Goal: Task Accomplishment & Management: Use online tool/utility

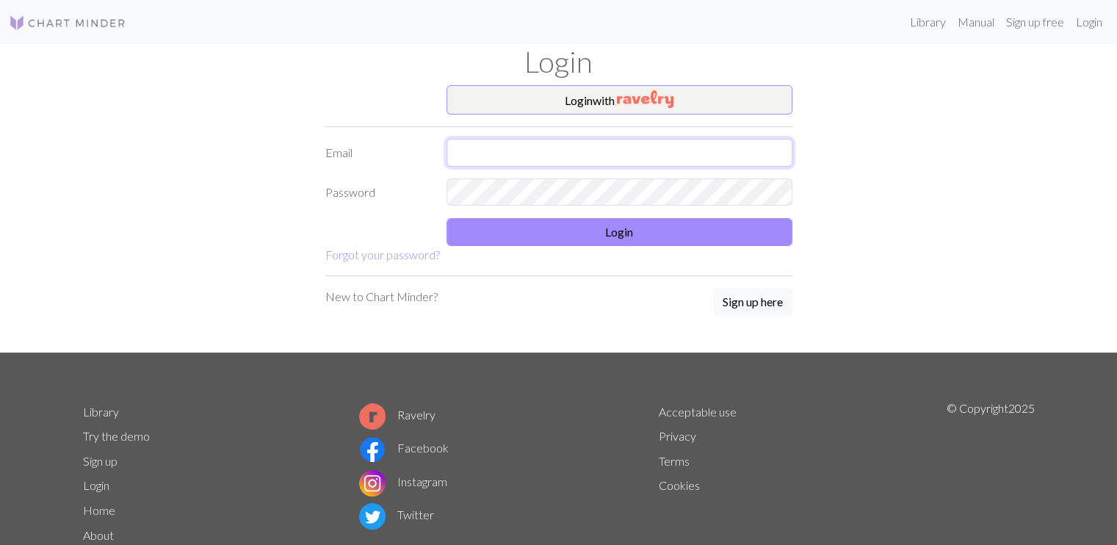
click at [739, 152] on input "text" at bounding box center [619, 153] width 346 height 28
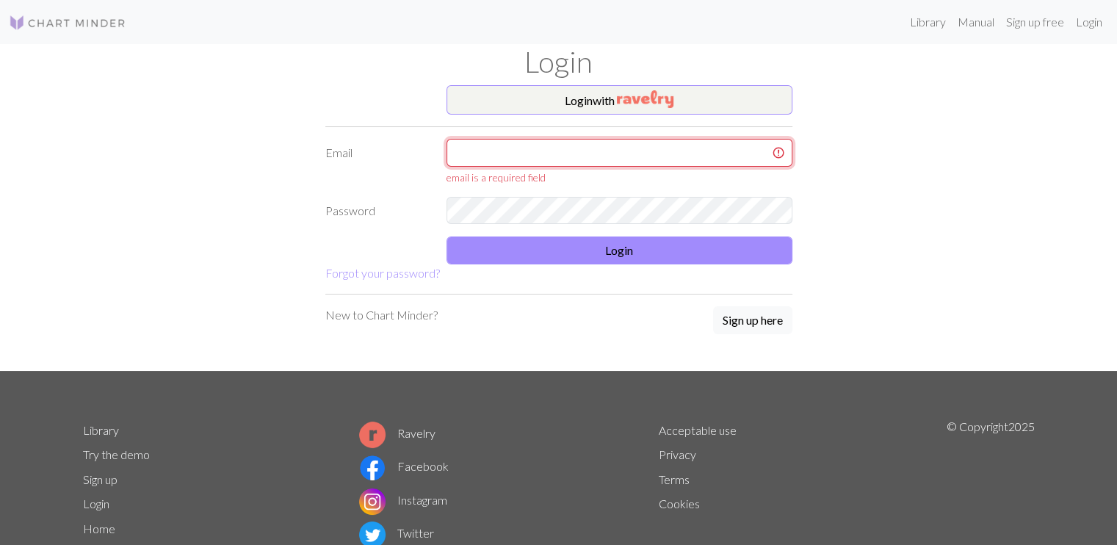
click at [631, 157] on input "text" at bounding box center [619, 153] width 346 height 28
type input "tanskuliini85@gmail.com"
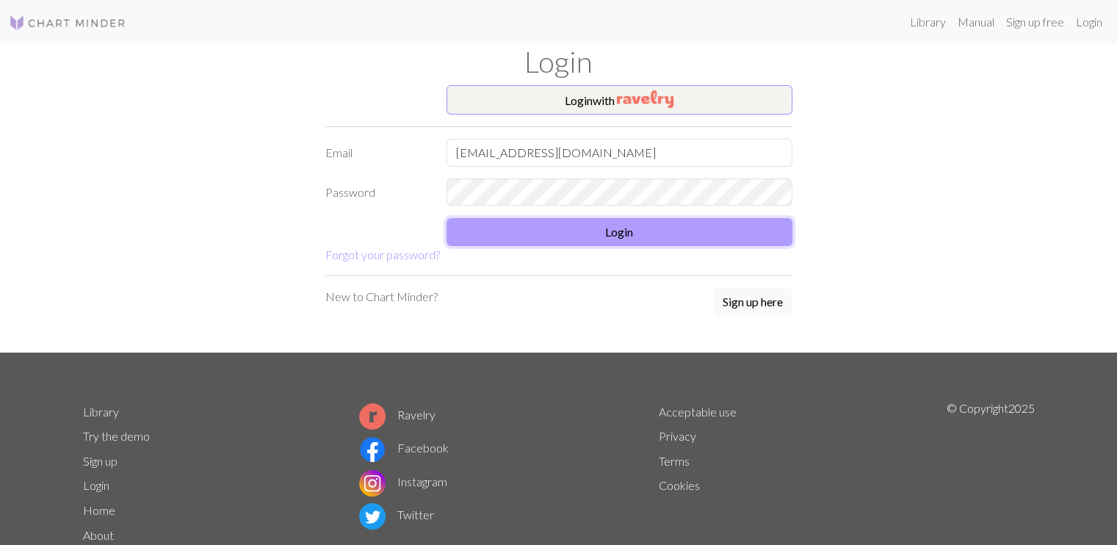
click at [634, 243] on button "Login" at bounding box center [619, 232] width 346 height 28
click at [573, 229] on button "Login" at bounding box center [619, 232] width 346 height 28
click at [529, 237] on button "Login" at bounding box center [619, 232] width 346 height 28
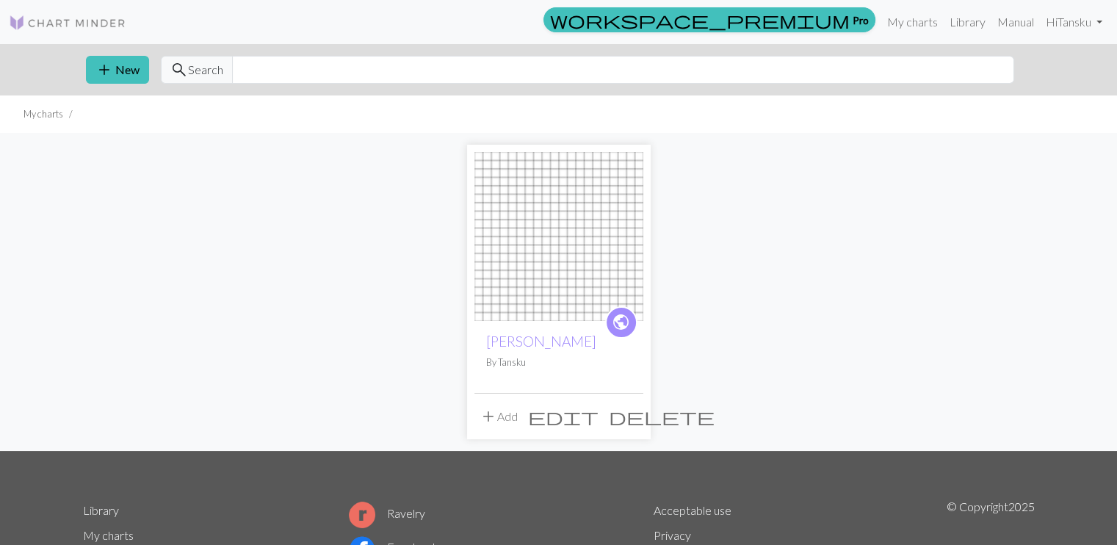
click at [629, 418] on span "delete" at bounding box center [662, 416] width 106 height 21
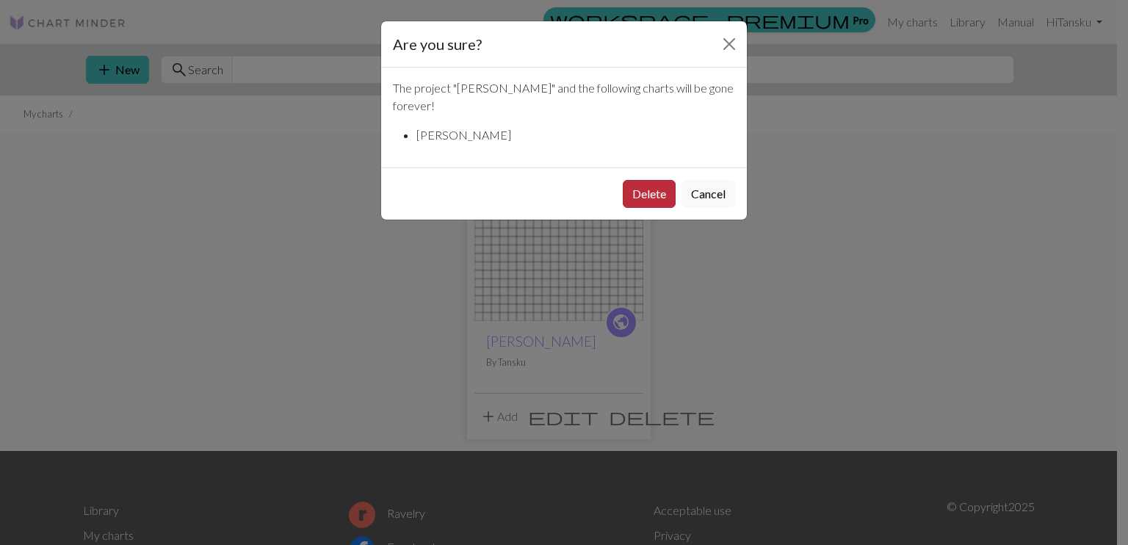
click at [643, 180] on button "Delete" at bounding box center [649, 194] width 53 height 28
click at [637, 181] on button "Delete" at bounding box center [649, 194] width 53 height 28
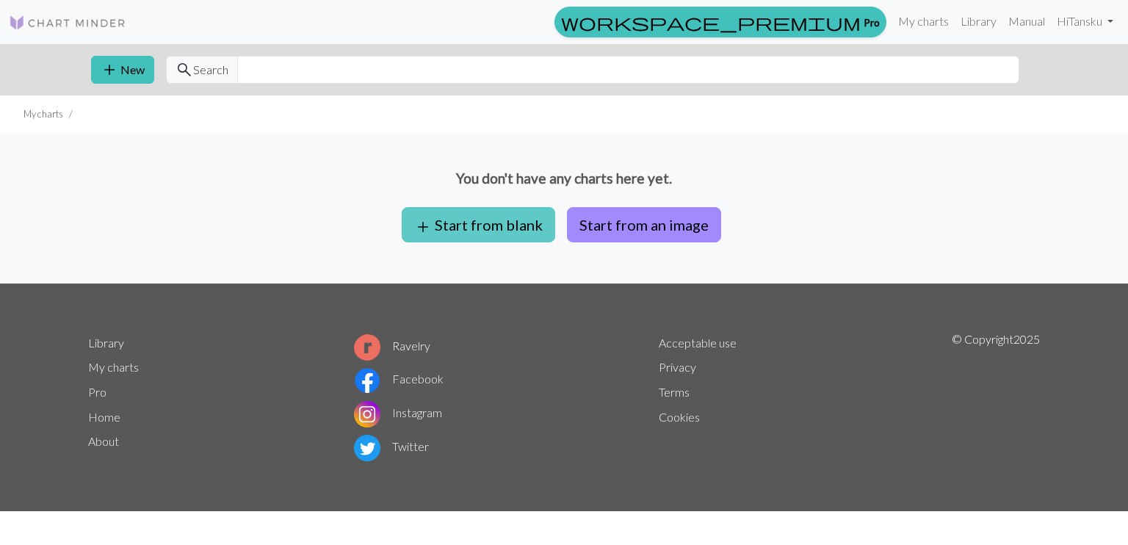
click at [468, 219] on button "add Start from blank" at bounding box center [478, 224] width 153 height 35
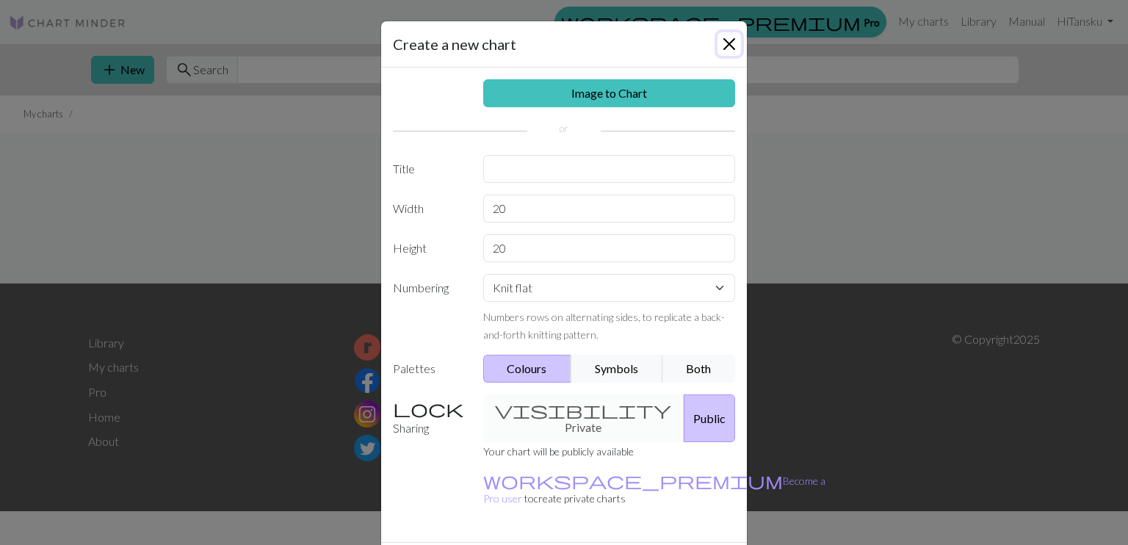
click at [725, 40] on button "Close" at bounding box center [728, 43] width 23 height 23
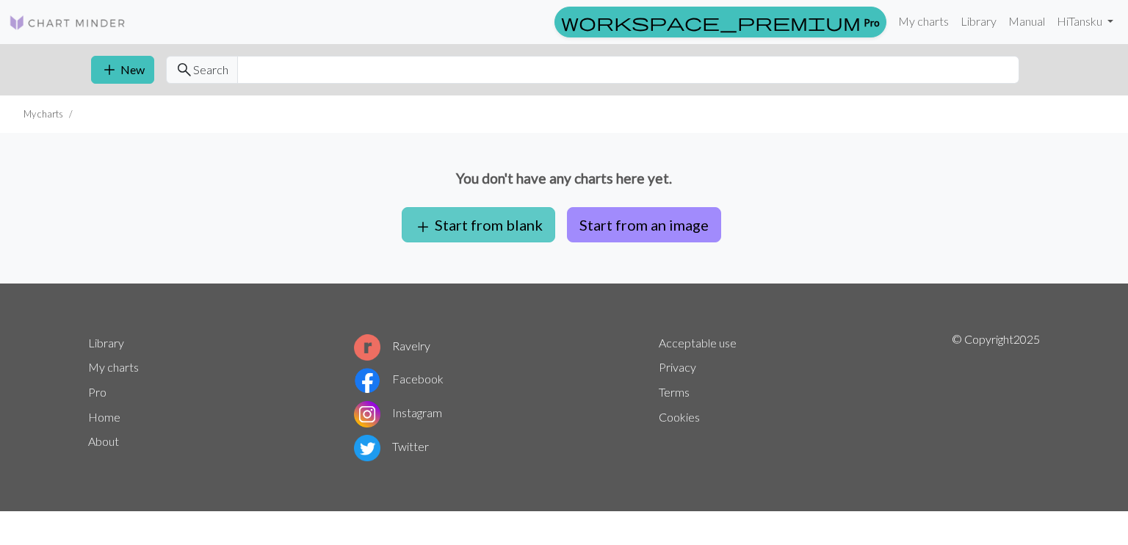
click at [504, 227] on button "add Start from blank" at bounding box center [478, 224] width 153 height 35
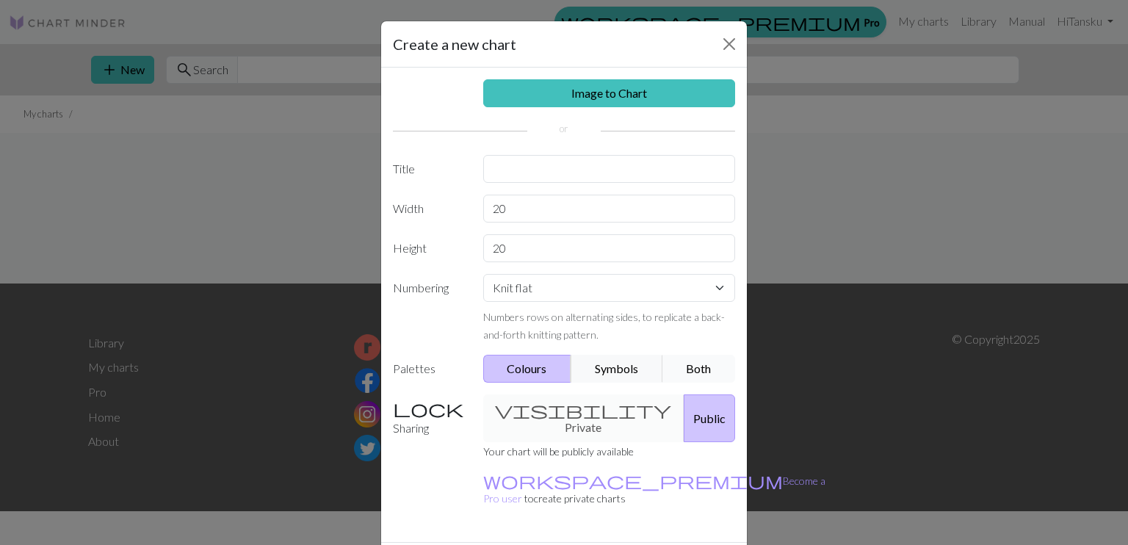
click at [681, 369] on button "Both" at bounding box center [698, 369] width 73 height 28
click at [564, 289] on select "Knit flat Knit in the round Lace knitting Cross stitch" at bounding box center [609, 288] width 253 height 28
select select "round"
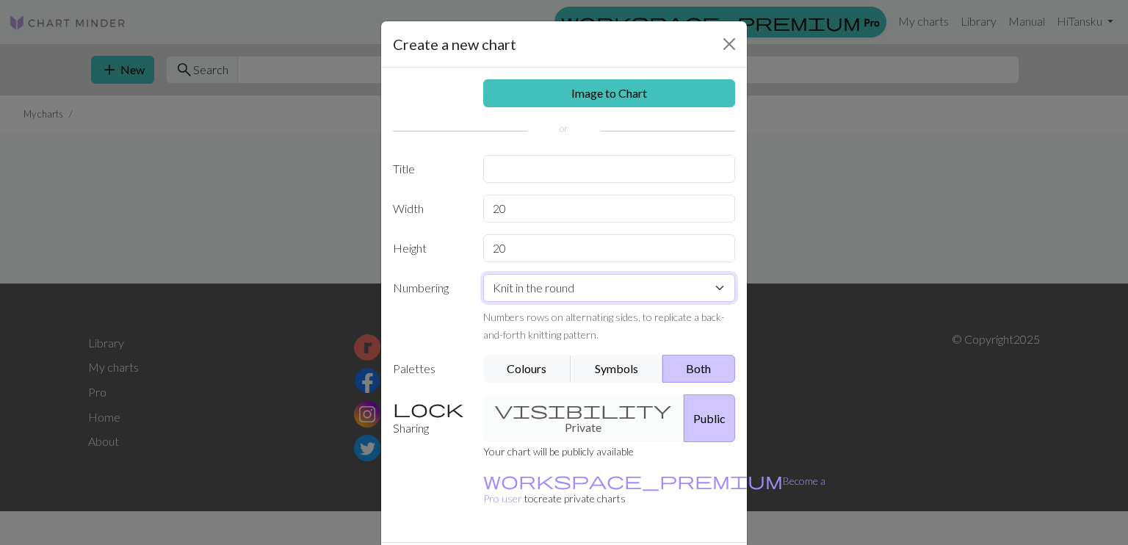
click at [483, 274] on select "Knit flat Knit in the round Lace knitting Cross stitch" at bounding box center [609, 288] width 253 height 28
drag, startPoint x: 529, startPoint y: 202, endPoint x: 482, endPoint y: 210, distance: 48.4
click at [483, 210] on input "20" at bounding box center [609, 209] width 253 height 28
type input "71"
drag, startPoint x: 531, startPoint y: 252, endPoint x: 420, endPoint y: 229, distance: 113.2
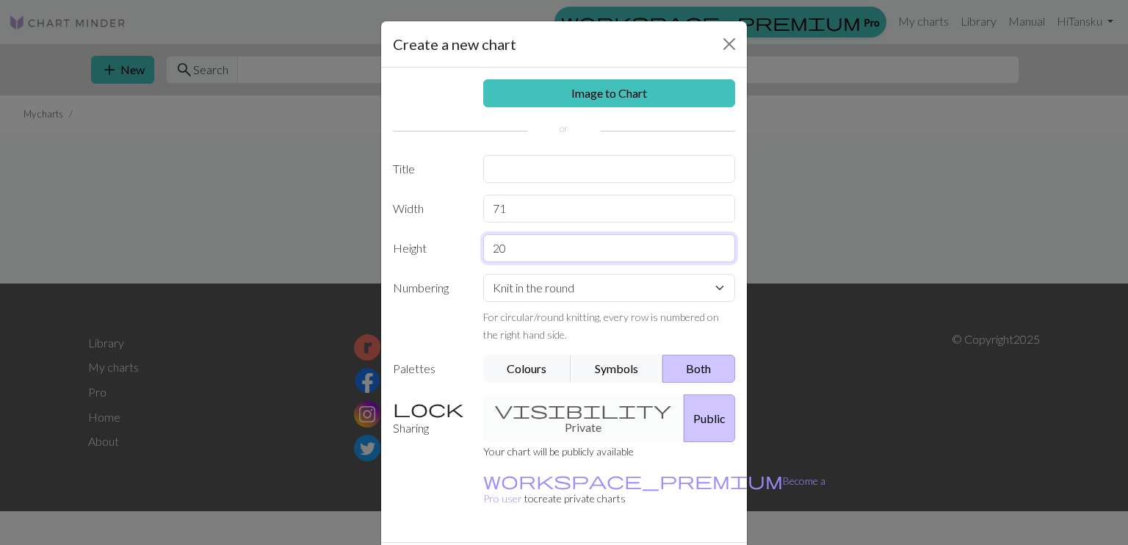
click at [420, 229] on div "Image to Chart Title Width 71 Height 20 Numbering Knit flat Knit in the round L…" at bounding box center [564, 305] width 366 height 474
type input "61"
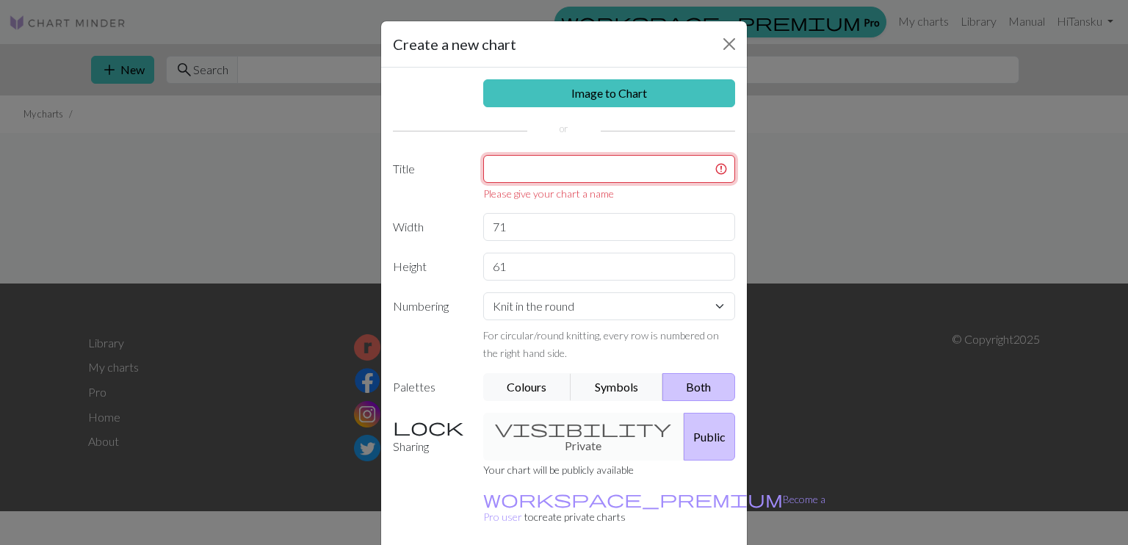
click at [572, 170] on input "text" at bounding box center [609, 169] width 253 height 28
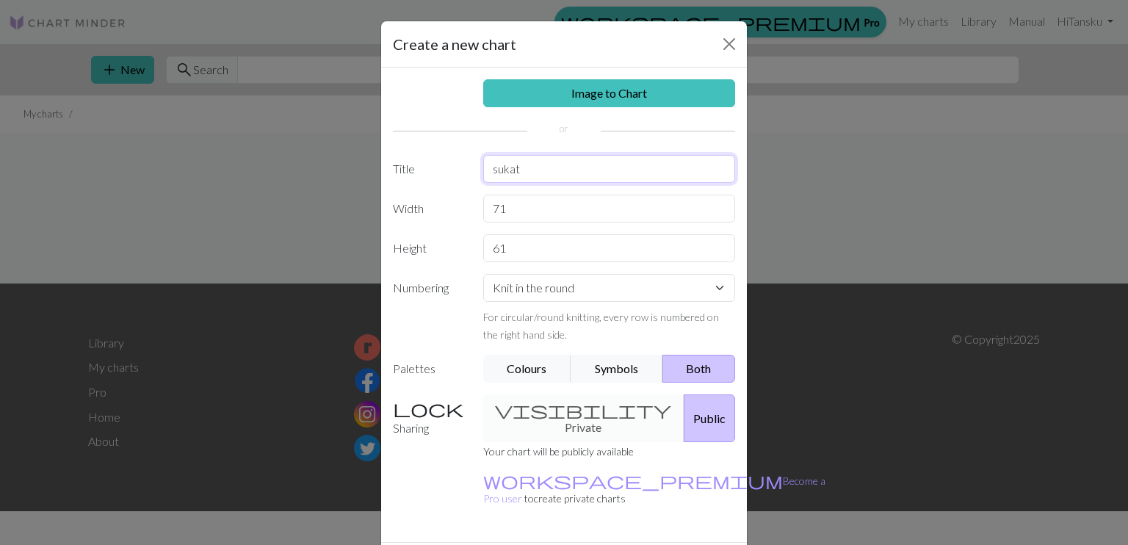
type input "sukat"
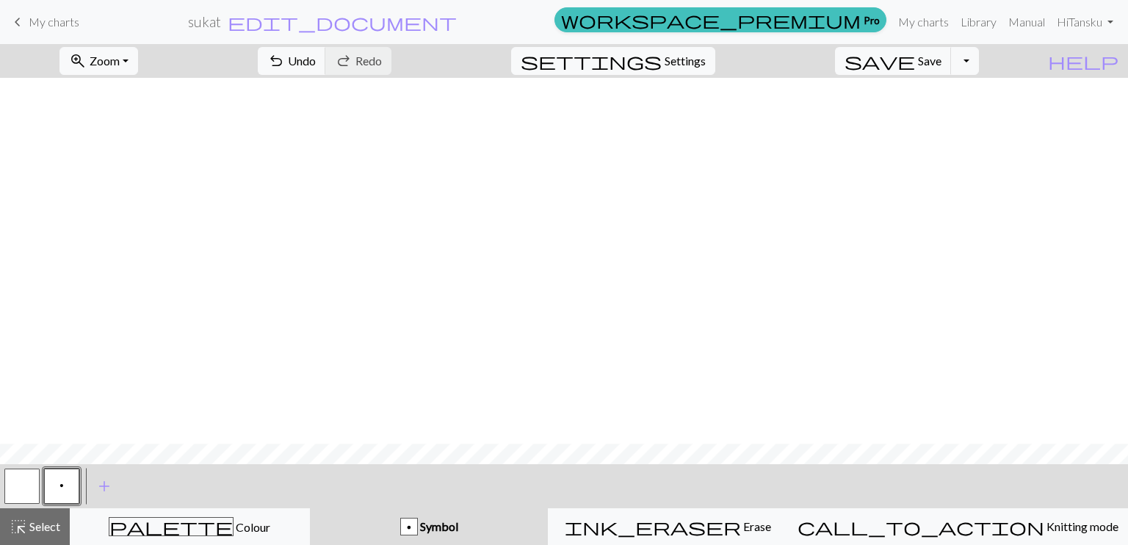
scroll to position [586, 0]
click at [26, 482] on button "button" at bounding box center [21, 485] width 35 height 35
click at [26, 479] on button "button" at bounding box center [21, 485] width 35 height 35
click at [26, 479] on div "Edit symbol Name Knit d f g h j k p s t F H J O P T / | 0 1 2 3 4 5 6 7 8 9 e m…" at bounding box center [564, 272] width 1128 height 545
click at [26, 479] on button "button" at bounding box center [21, 485] width 35 height 35
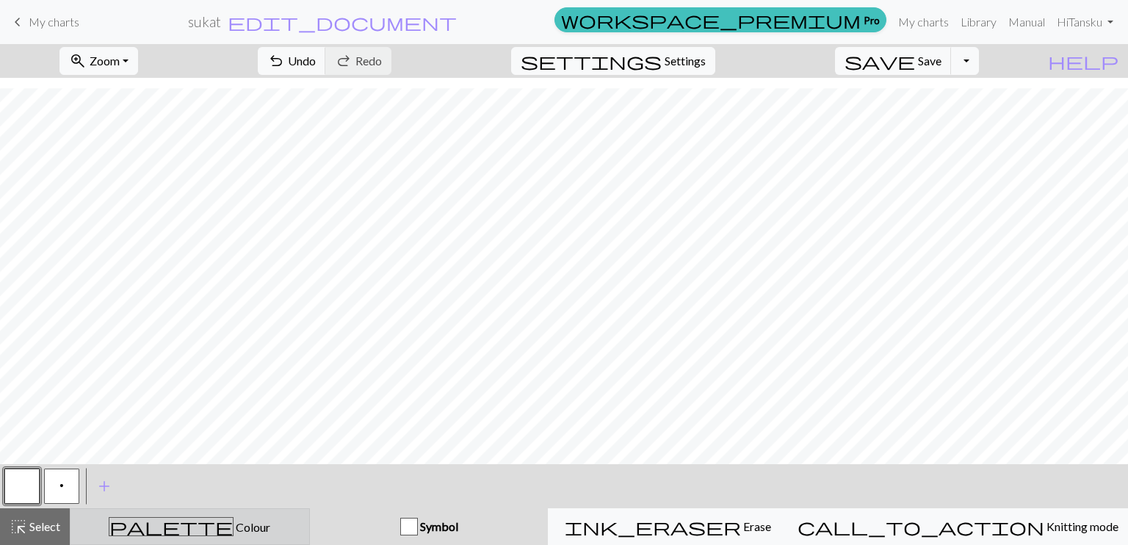
click at [154, 526] on div "palette Colour Colour" at bounding box center [189, 526] width 221 height 19
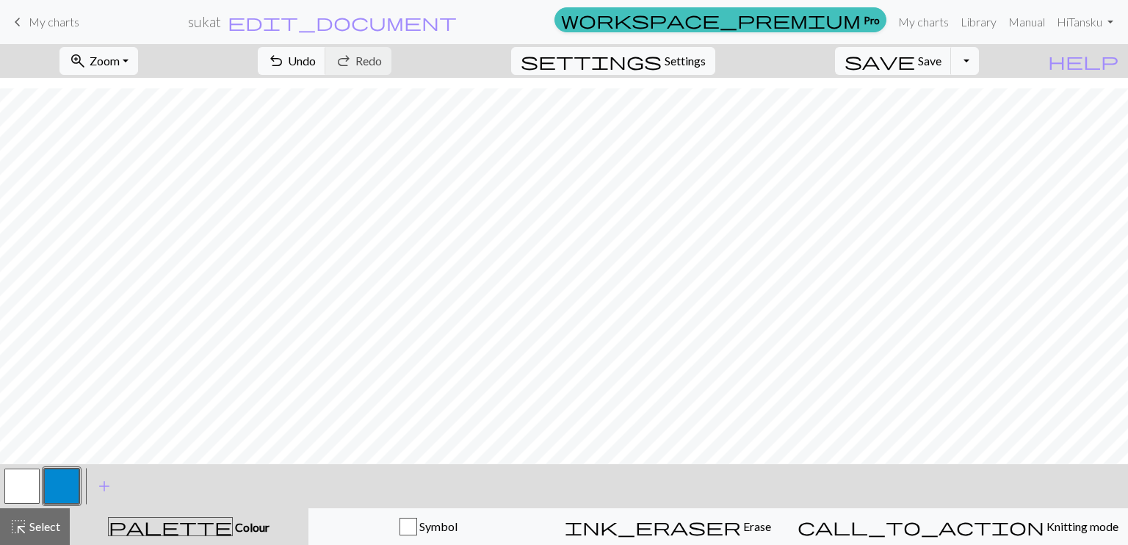
click at [26, 481] on button "button" at bounding box center [21, 485] width 35 height 35
click at [26, 481] on div "Edit colour Name MC Use advanced picker workspace_premium Become a Pro user to …" at bounding box center [564, 272] width 1128 height 545
click at [28, 478] on button "button" at bounding box center [21, 485] width 35 height 35
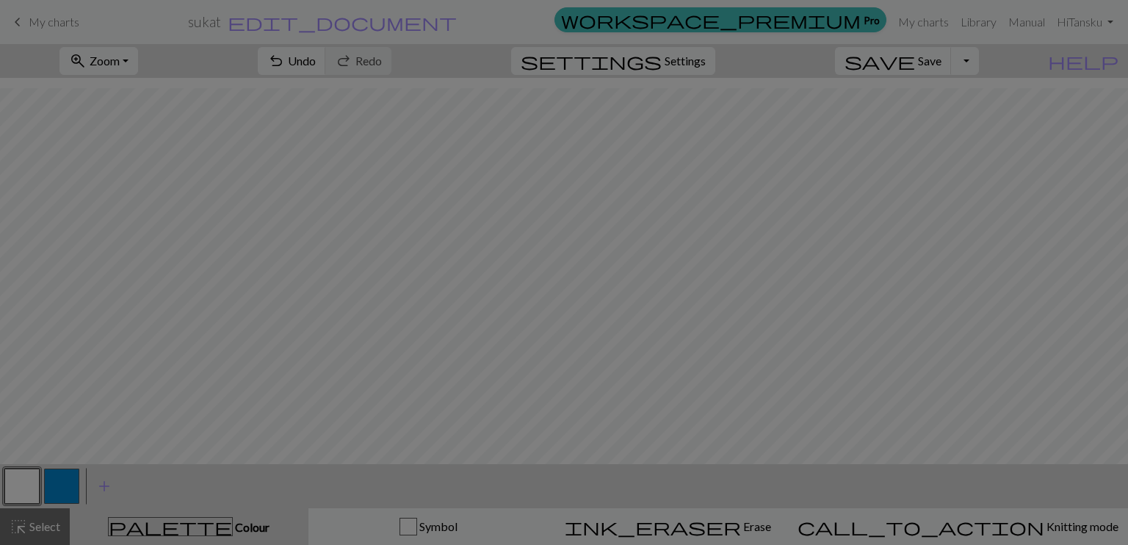
click at [28, 478] on div "Edit colour Name MC Use advanced picker workspace_premium Become a Pro user to …" at bounding box center [564, 272] width 1128 height 545
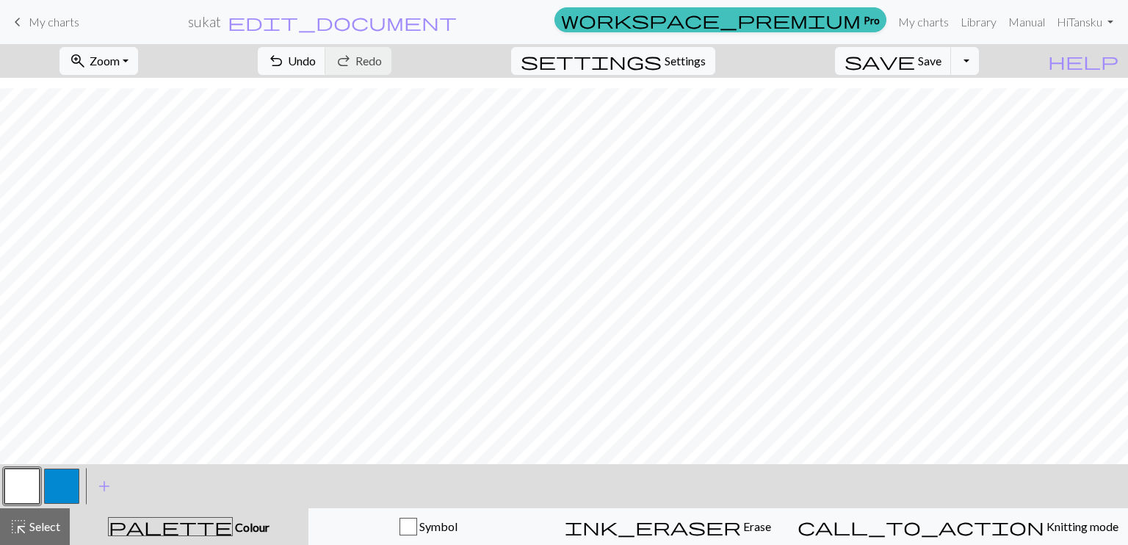
click at [21, 480] on button "button" at bounding box center [21, 485] width 35 height 35
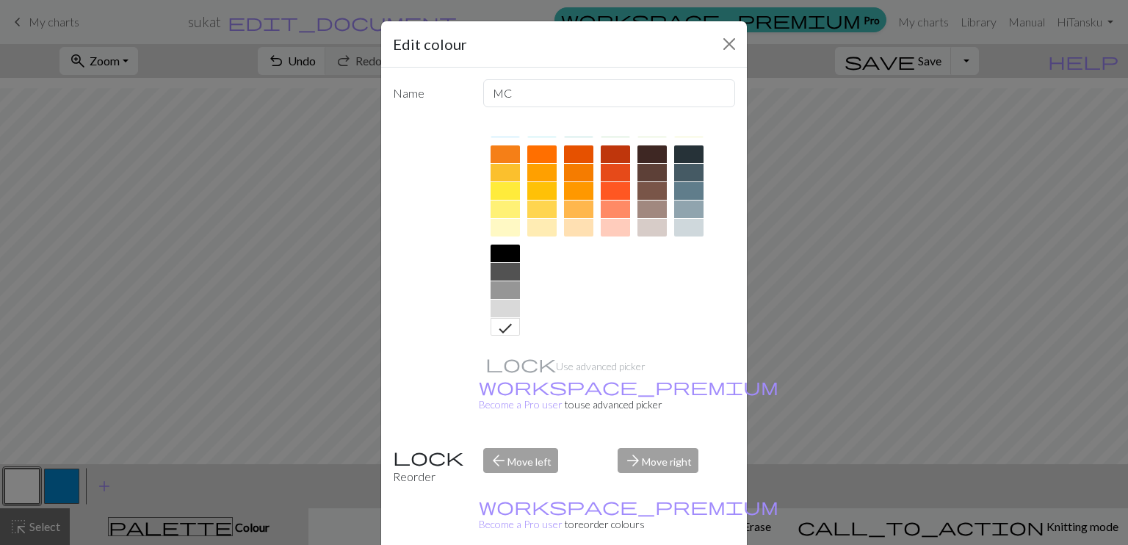
scroll to position [202, 0]
click at [501, 175] on div at bounding box center [504, 172] width 29 height 18
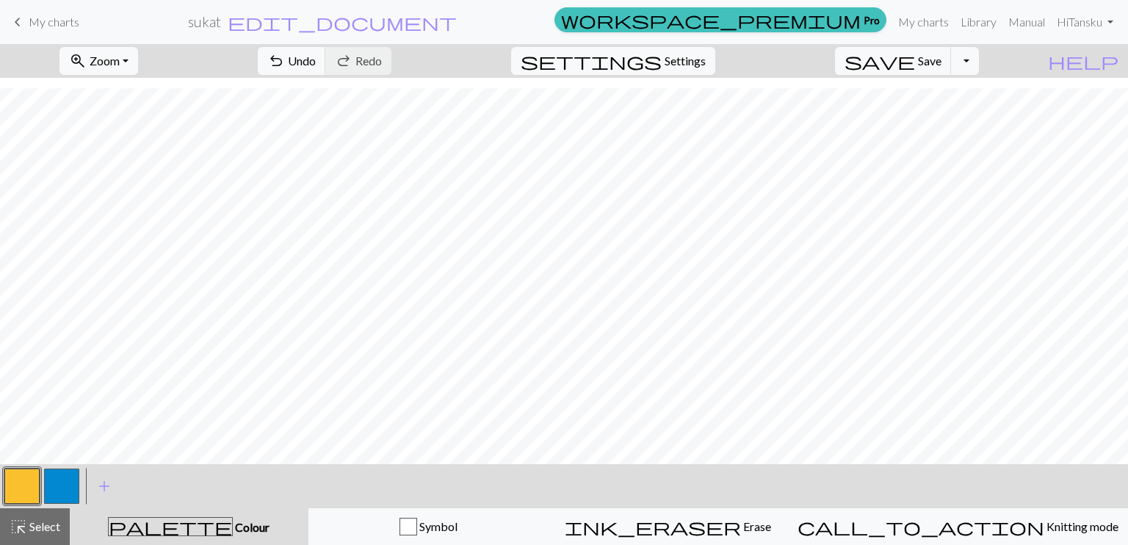
click at [54, 489] on button "button" at bounding box center [61, 485] width 35 height 35
click at [54, 488] on button "button" at bounding box center [61, 485] width 35 height 35
click at [54, 488] on div "Edit colour Name CC1 Use advanced picker workspace_premium Become a Pro user to…" at bounding box center [564, 272] width 1128 height 545
click at [63, 481] on button "button" at bounding box center [61, 485] width 35 height 35
click at [63, 481] on div "Edit colour Name CC1 Use advanced picker workspace_premium Become a Pro user to…" at bounding box center [564, 272] width 1128 height 545
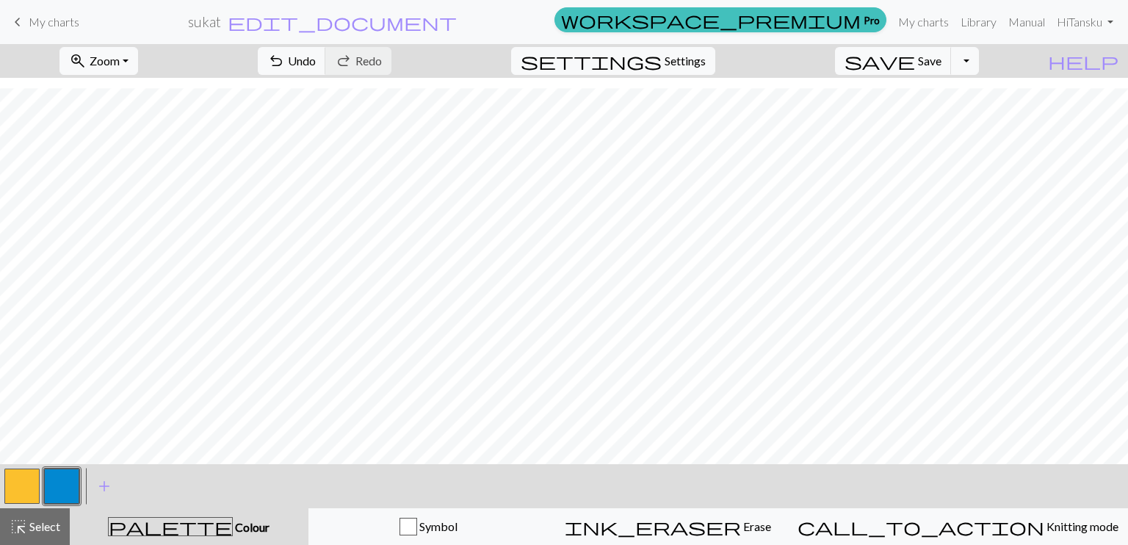
click at [65, 479] on button "button" at bounding box center [61, 485] width 35 height 35
click at [65, 479] on div "Edit colour Name CC1 Use advanced picker workspace_premium Become a Pro user to…" at bounding box center [564, 272] width 1128 height 545
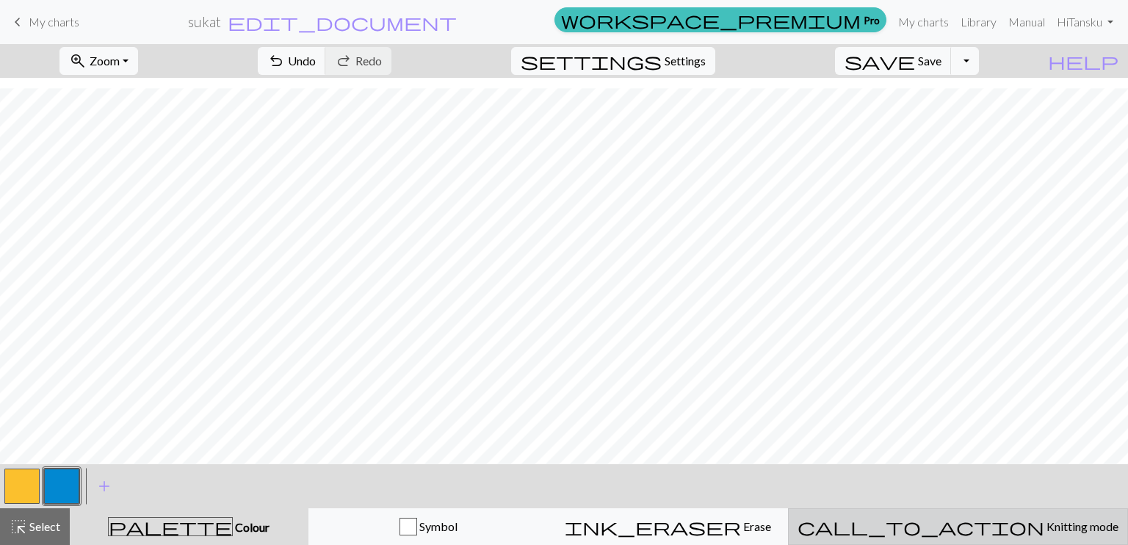
click at [957, 528] on span "call_to_action" at bounding box center [920, 526] width 247 height 21
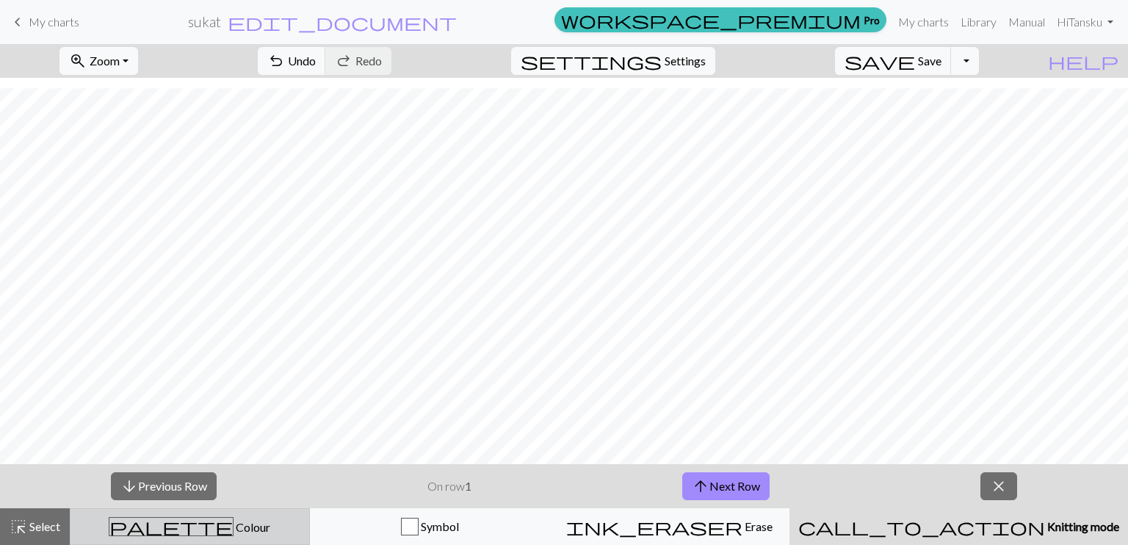
click at [293, 529] on div "palette Colour Colour" at bounding box center [189, 526] width 221 height 19
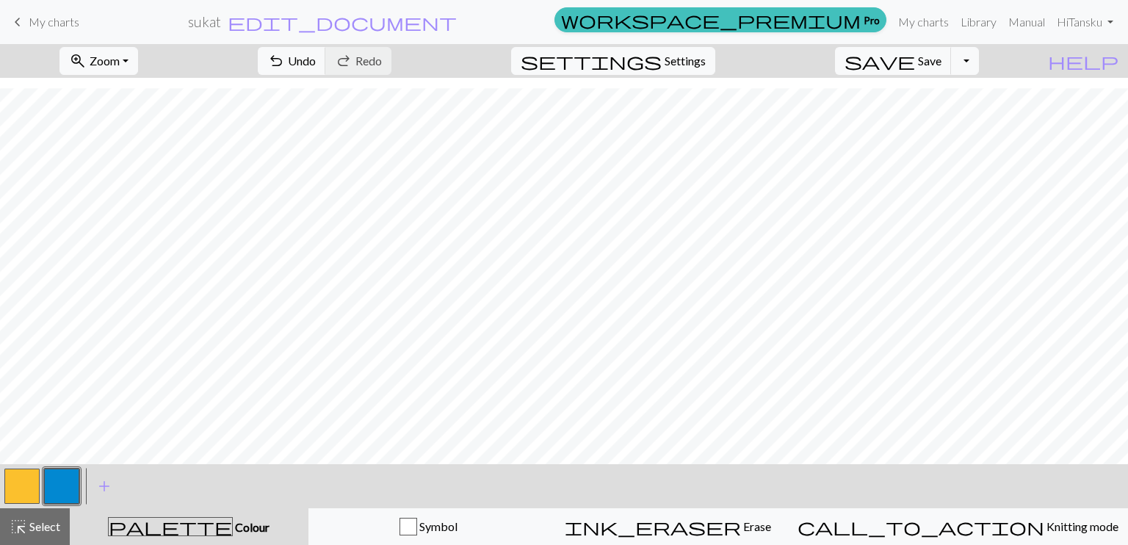
click at [73, 479] on button "button" at bounding box center [61, 485] width 35 height 35
click at [52, 490] on button "button" at bounding box center [61, 485] width 35 height 35
click at [52, 490] on div "Edit colour Name CC1 Use advanced picker workspace_premium Become a Pro user to…" at bounding box center [564, 272] width 1128 height 545
click at [52, 490] on button "button" at bounding box center [61, 485] width 35 height 35
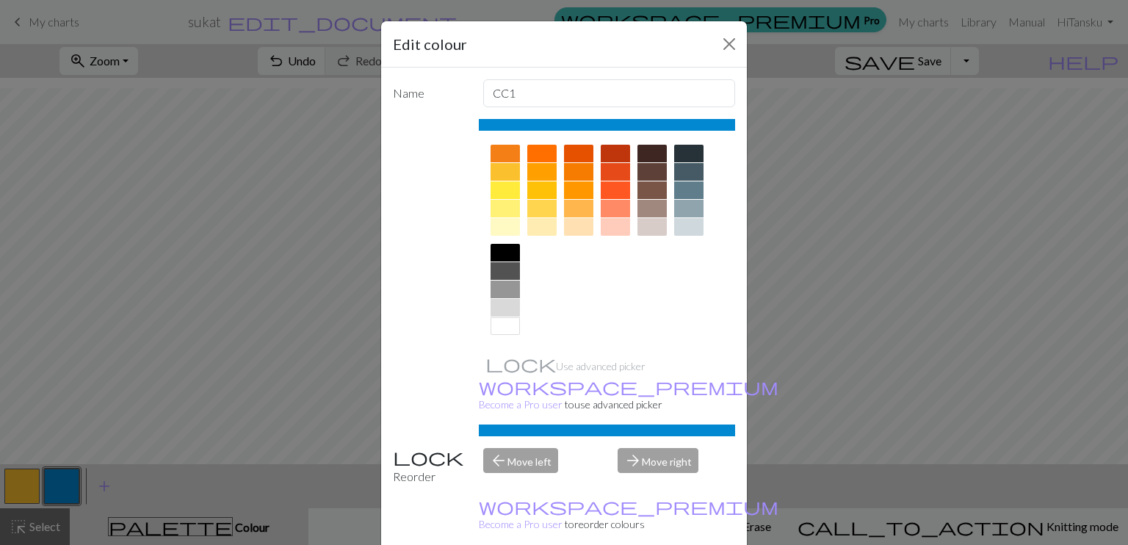
click at [650, 227] on div at bounding box center [651, 227] width 29 height 18
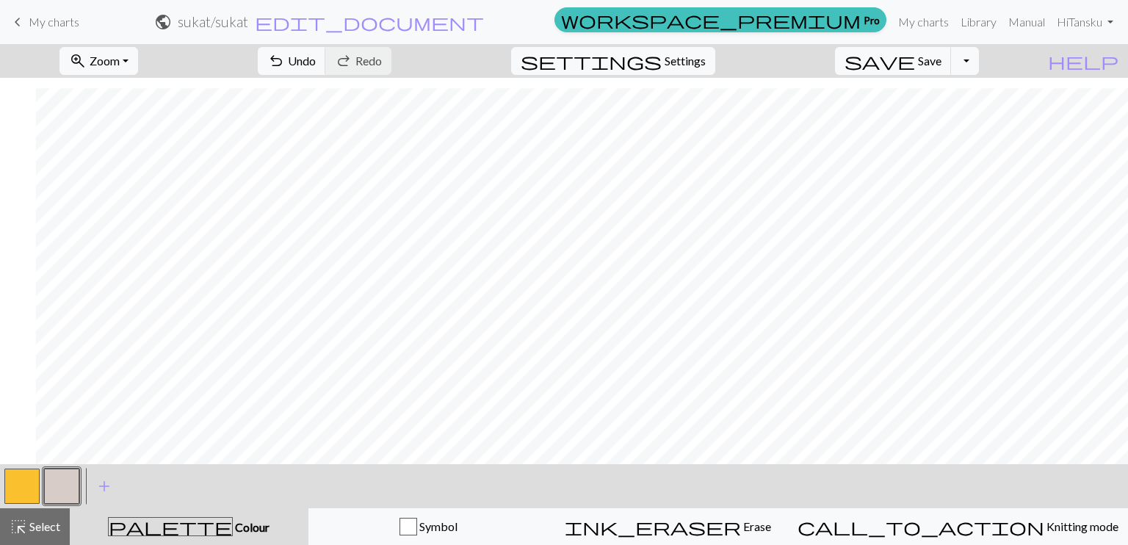
scroll to position [586, 261]
click at [661, 59] on span "settings" at bounding box center [590, 61] width 141 height 21
select select "aran"
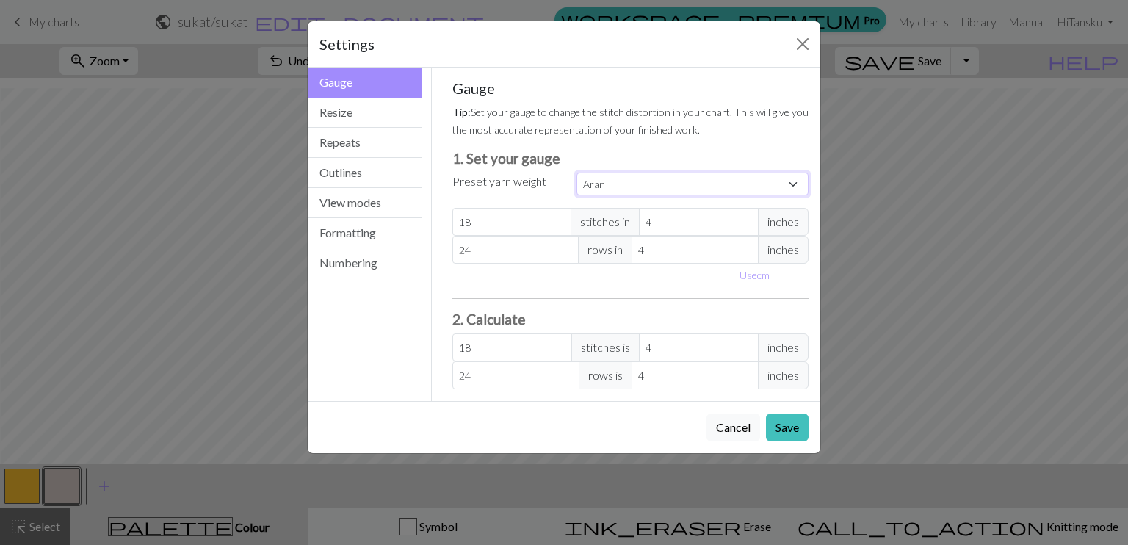
click at [692, 189] on select "Custom Square Lace Light Fingering Fingering Sport Double knit Worsted Aran Bul…" at bounding box center [692, 184] width 232 height 23
click at [804, 46] on button "Close" at bounding box center [802, 43] width 23 height 23
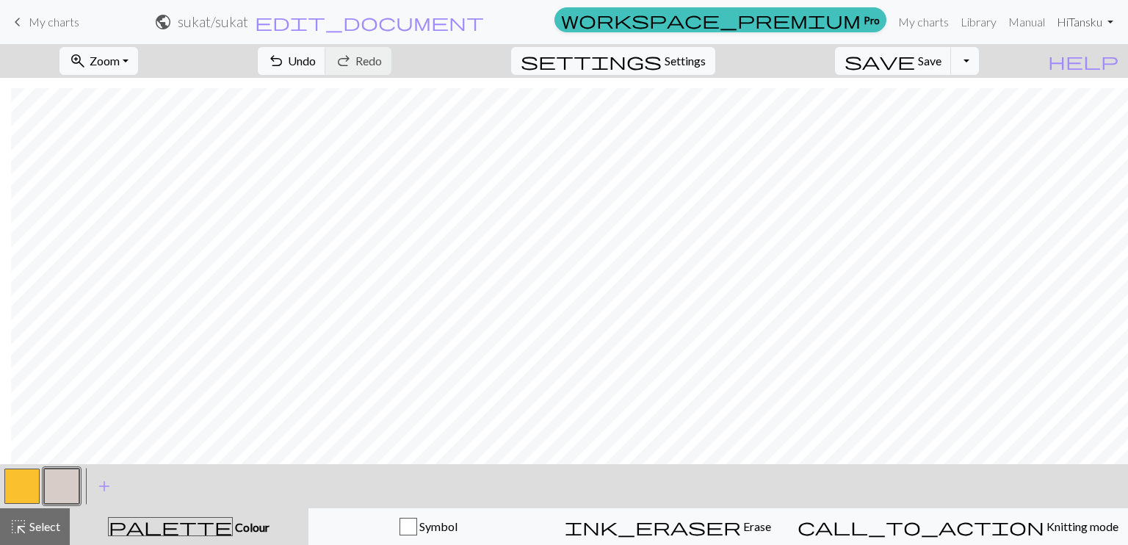
scroll to position [123, 11]
click at [285, 61] on span "undo" at bounding box center [276, 61] width 18 height 21
click at [120, 57] on span "Zoom" at bounding box center [105, 61] width 30 height 14
click at [134, 200] on button "100%" at bounding box center [119, 199] width 116 height 23
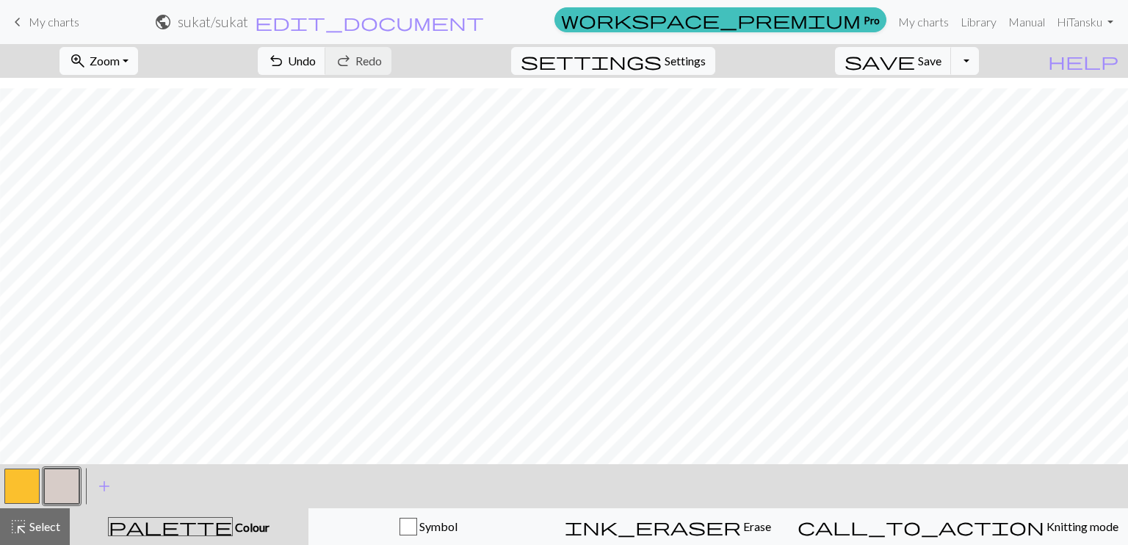
click at [132, 70] on button "zoom_in Zoom Zoom" at bounding box center [98, 61] width 79 height 28
click at [129, 176] on button "50%" at bounding box center [119, 175] width 116 height 23
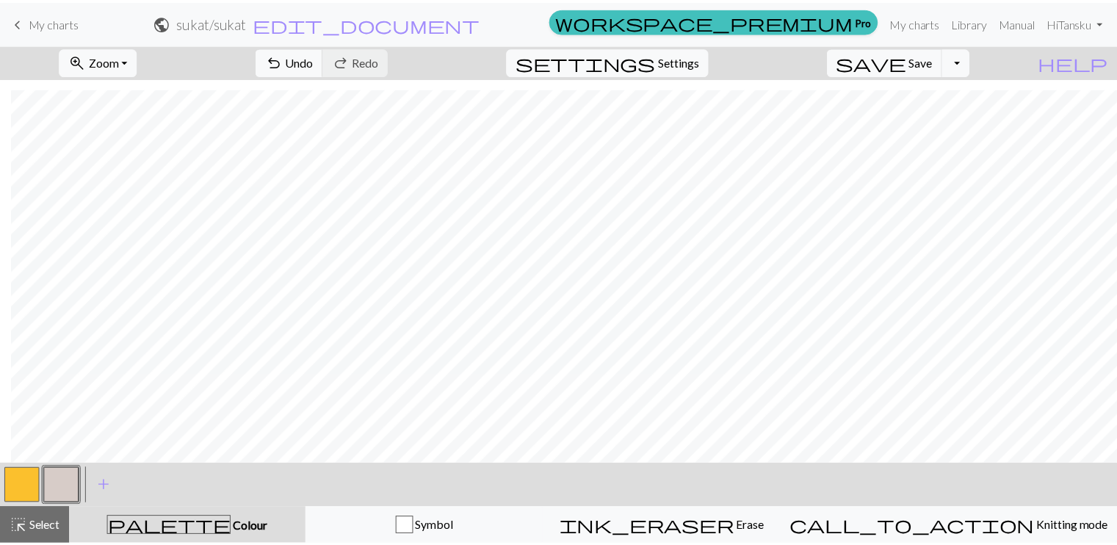
scroll to position [123, 11]
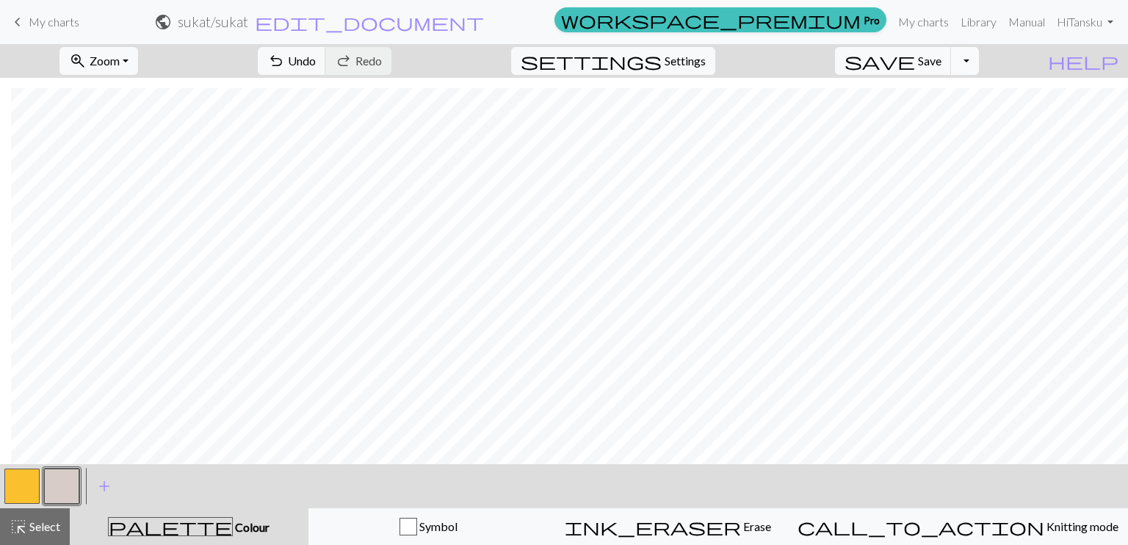
click at [979, 64] on button "Toggle Dropdown" at bounding box center [965, 61] width 28 height 28
click at [819, 64] on div "zoom_in Zoom Zoom Fit all Fit width Fit height 50% 100% 150% 200% undo Undo Und…" at bounding box center [519, 61] width 1038 height 34
click at [33, 20] on span "My charts" at bounding box center [54, 22] width 51 height 14
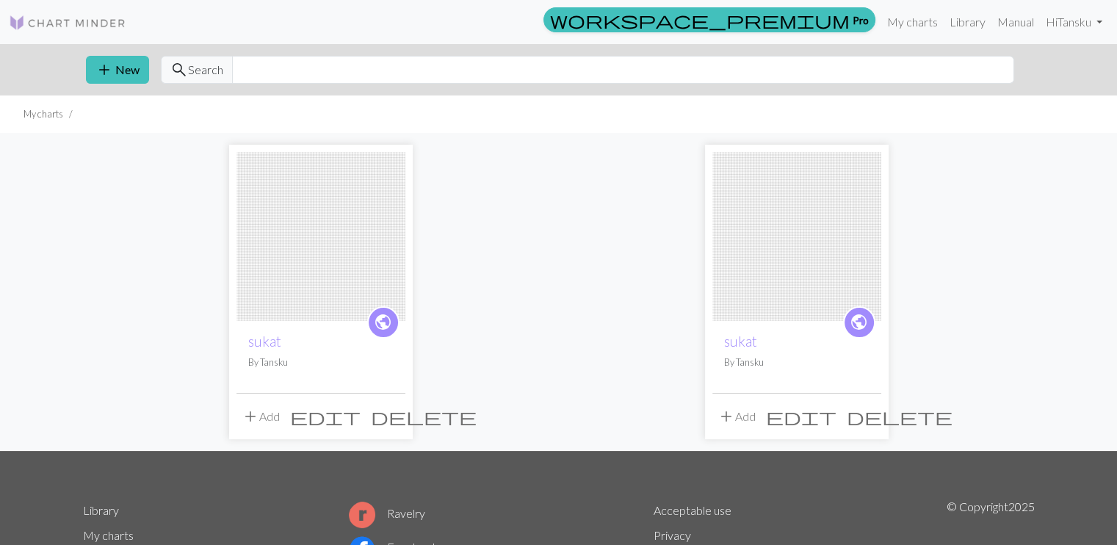
click at [391, 419] on span "delete" at bounding box center [424, 416] width 106 height 21
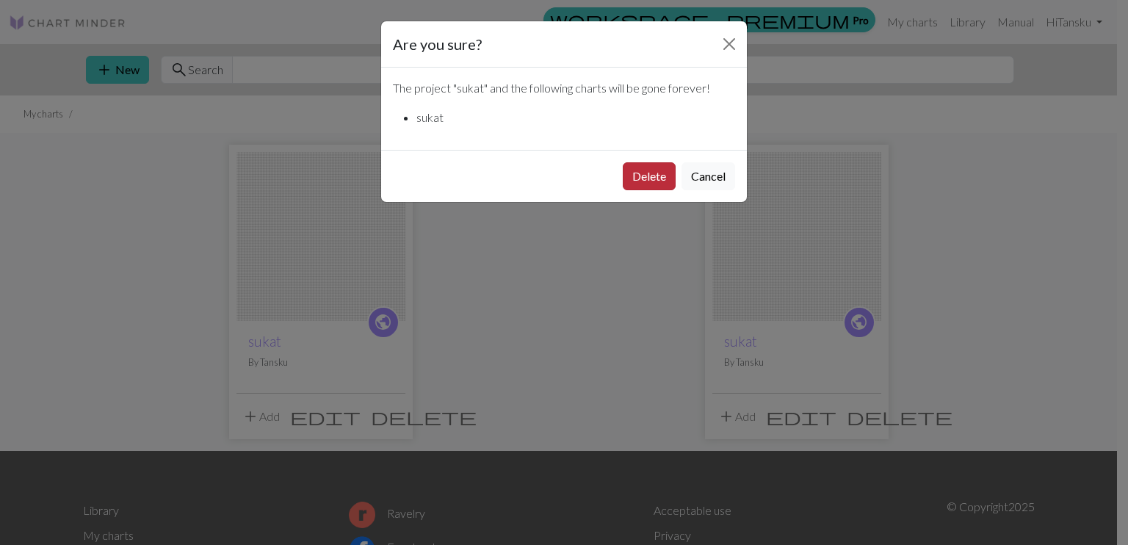
click at [634, 172] on button "Delete" at bounding box center [649, 176] width 53 height 28
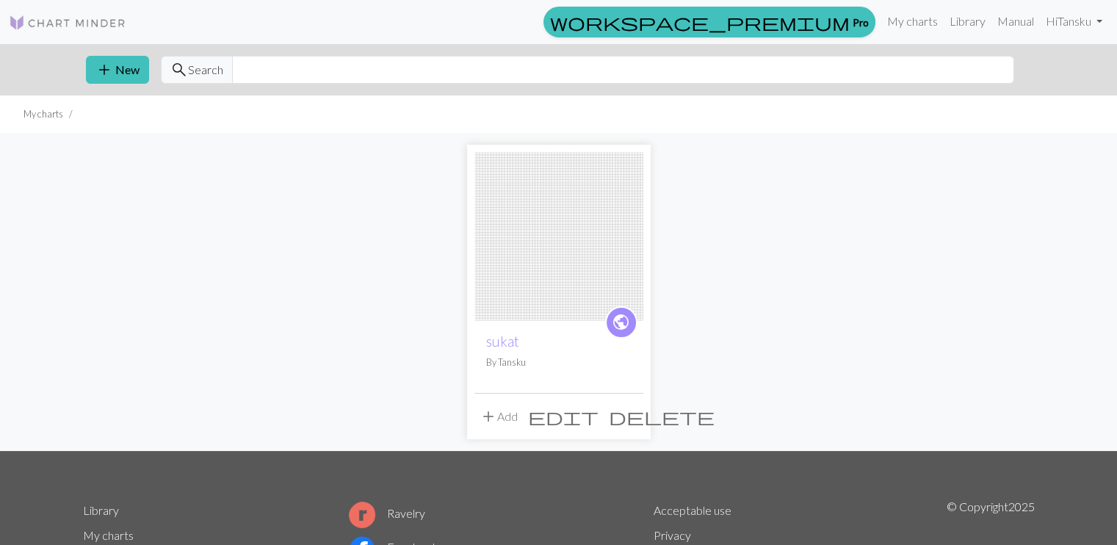
click at [633, 418] on span "delete" at bounding box center [662, 416] width 106 height 21
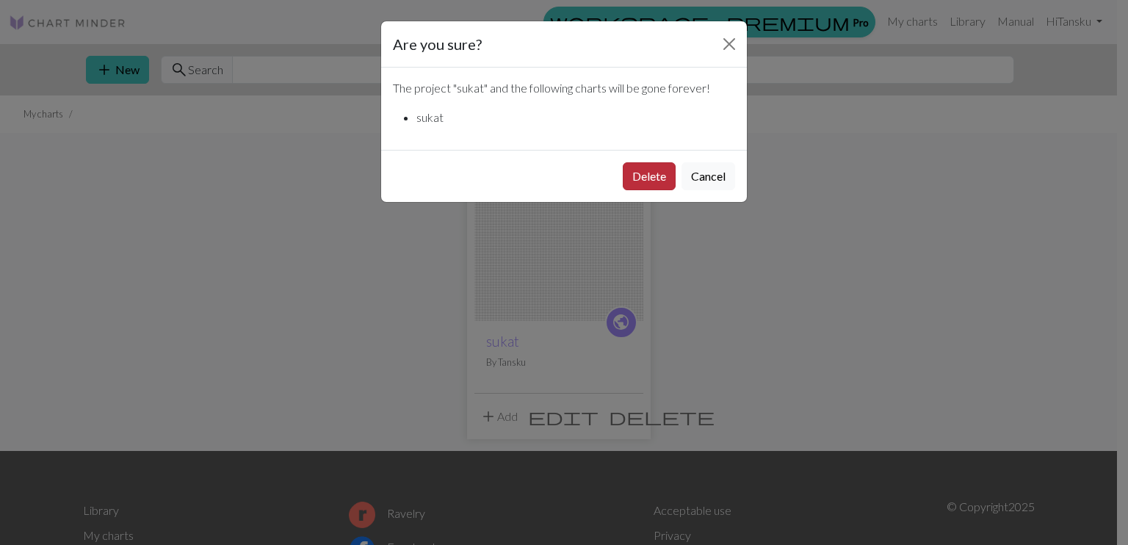
click at [660, 181] on button "Delete" at bounding box center [649, 176] width 53 height 28
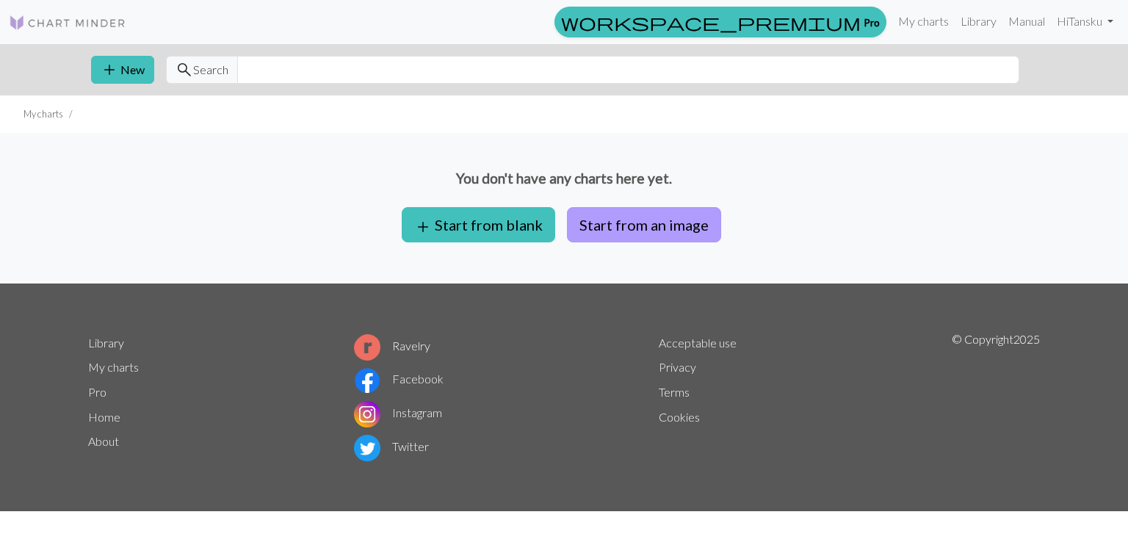
click at [634, 228] on button "Start from an image" at bounding box center [644, 224] width 154 height 35
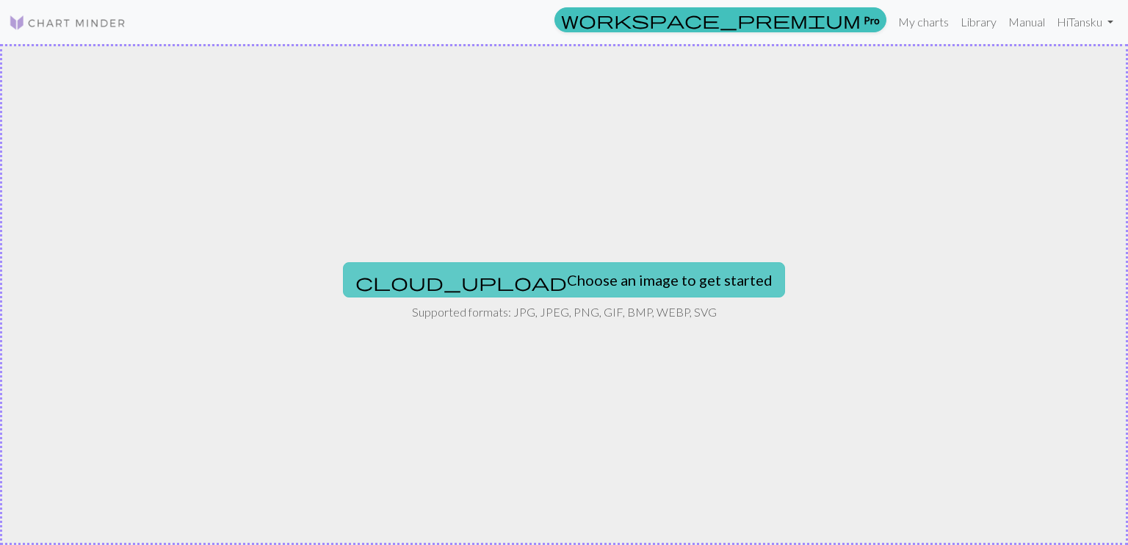
click at [571, 278] on button "cloud_upload Choose an image to get started" at bounding box center [564, 279] width 442 height 35
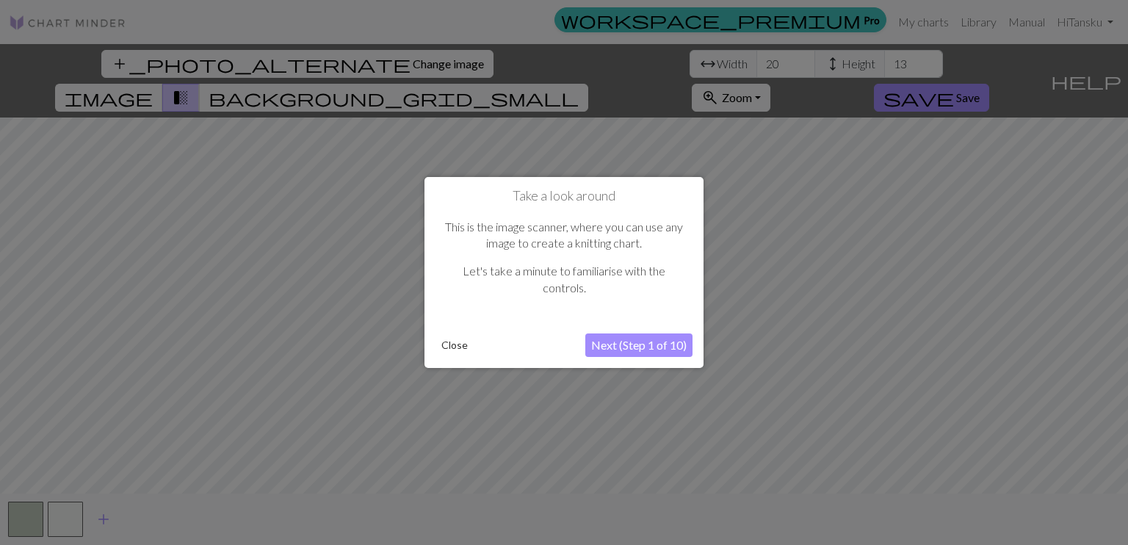
click at [451, 344] on button "Close" at bounding box center [454, 345] width 38 height 22
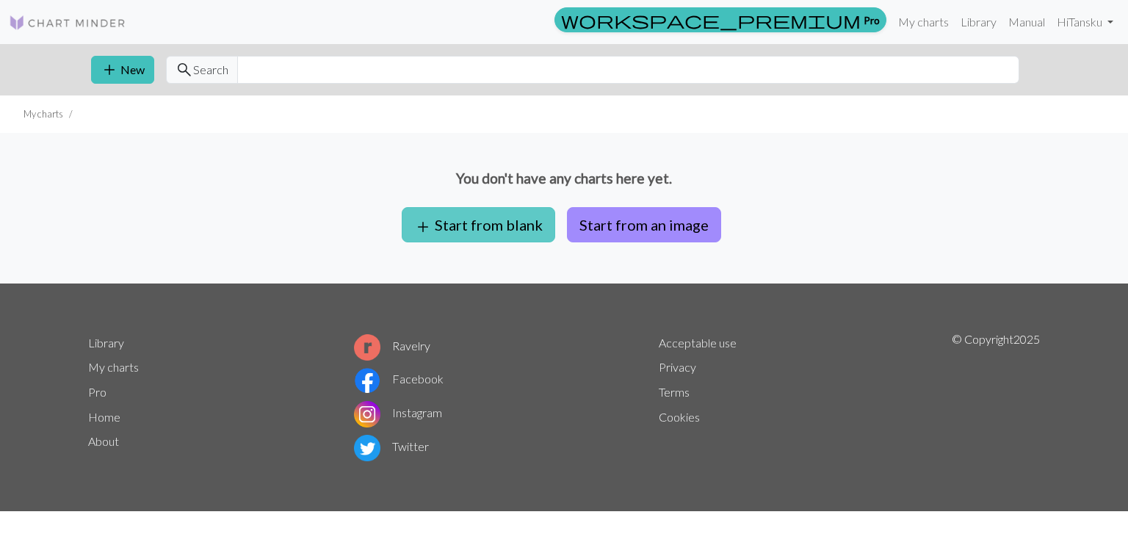
click at [455, 227] on button "add Start from blank" at bounding box center [478, 224] width 153 height 35
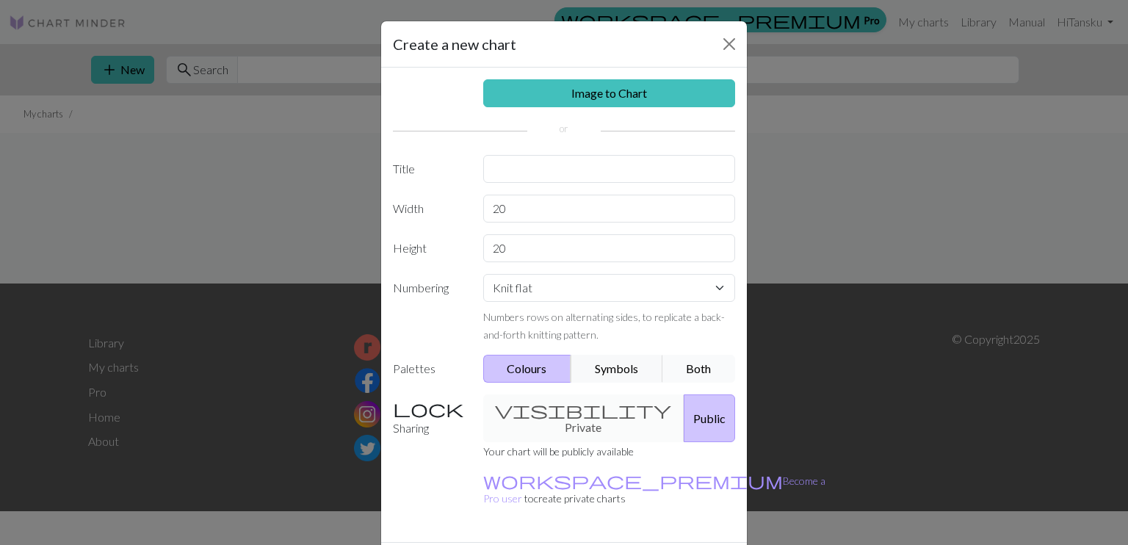
click at [719, 372] on button "Both" at bounding box center [698, 369] width 73 height 28
drag, startPoint x: 504, startPoint y: 205, endPoint x: 482, endPoint y: 203, distance: 22.8
click at [483, 203] on input "20" at bounding box center [609, 209] width 253 height 28
type input "71"
drag, startPoint x: 514, startPoint y: 250, endPoint x: 460, endPoint y: 255, distance: 53.8
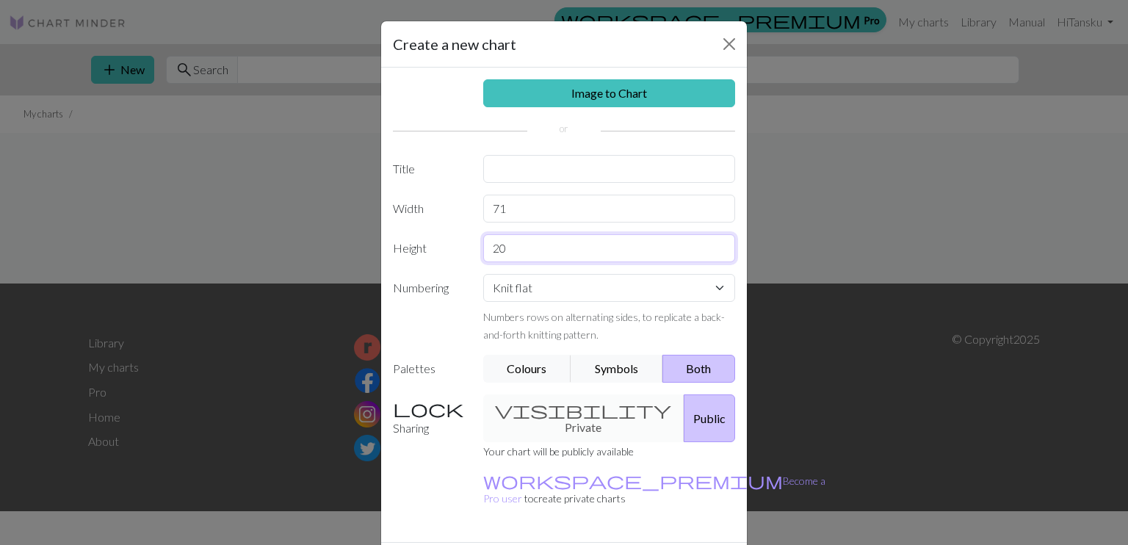
click at [460, 255] on div "Height 20" at bounding box center [564, 248] width 360 height 28
type input "62"
click at [628, 290] on select "Knit flat Knit in the round Lace knitting Cross stitch" at bounding box center [609, 288] width 253 height 28
select select "round"
click at [483, 274] on select "Knit flat Knit in the round Lace knitting Cross stitch" at bounding box center [609, 288] width 253 height 28
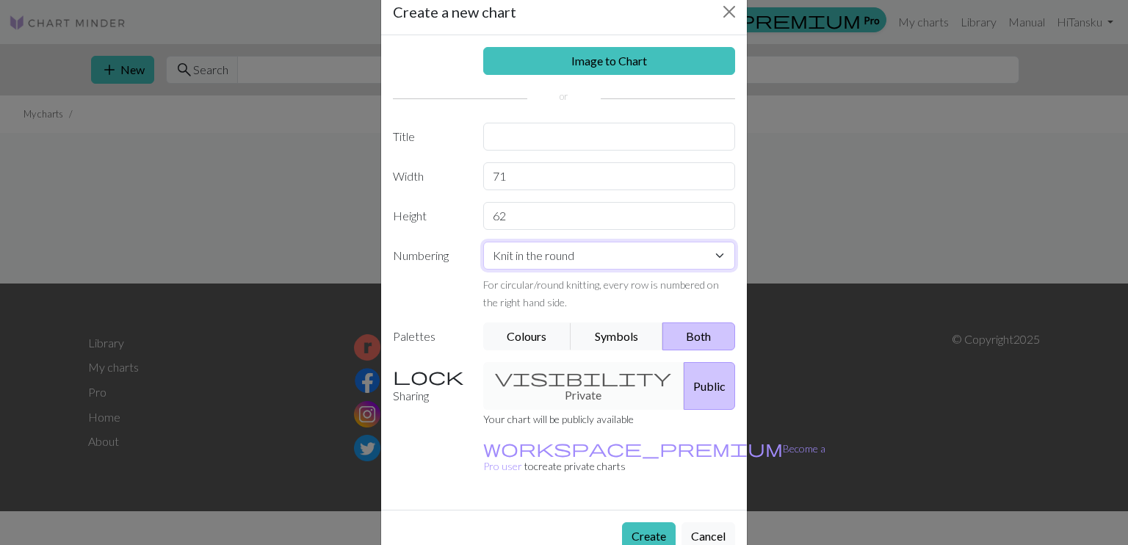
scroll to position [33, 0]
click at [632, 521] on button "Create" at bounding box center [649, 535] width 54 height 28
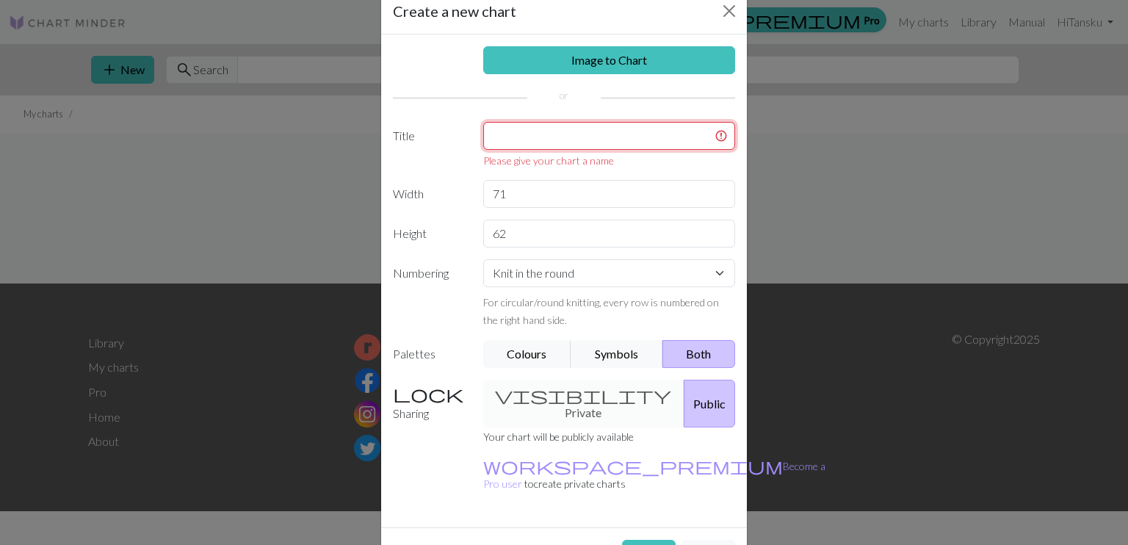
click at [490, 133] on input "text" at bounding box center [609, 136] width 253 height 28
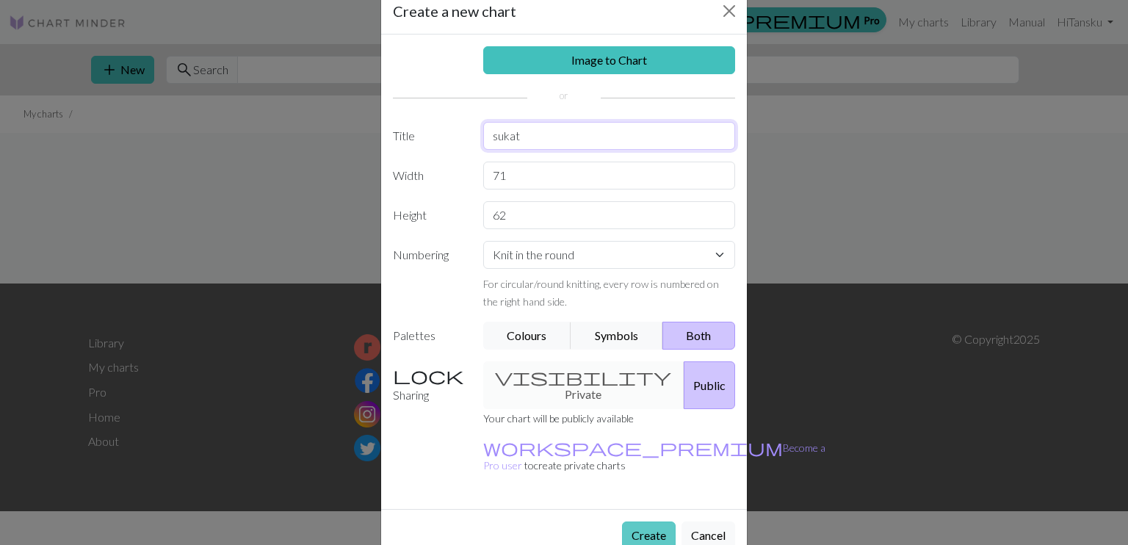
type input "sukat"
click at [637, 521] on button "Create" at bounding box center [649, 535] width 54 height 28
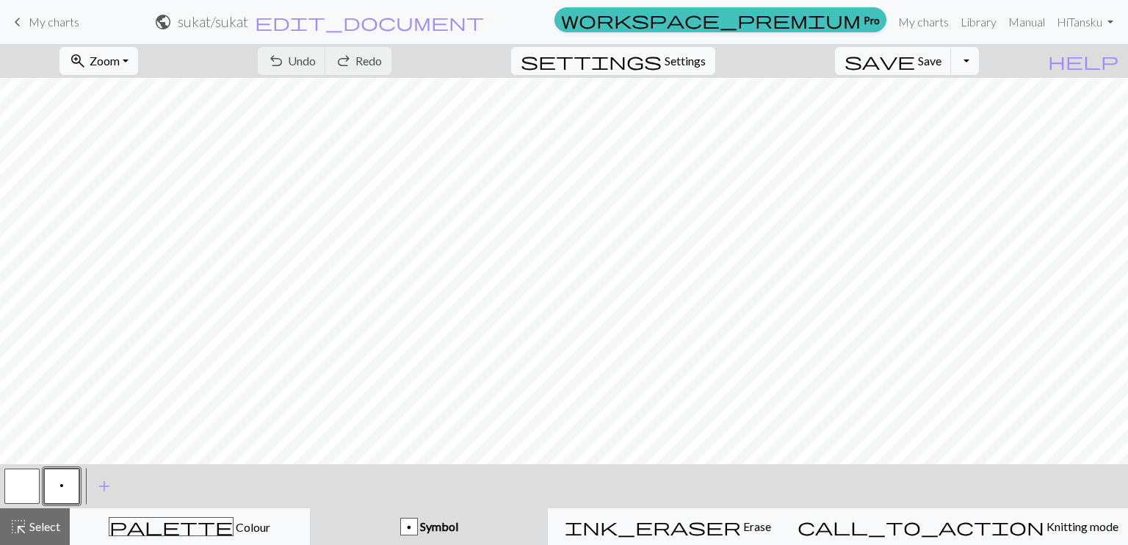
click at [138, 59] on button "zoom_in Zoom Zoom" at bounding box center [98, 61] width 79 height 28
click at [150, 180] on button "50%" at bounding box center [119, 175] width 116 height 23
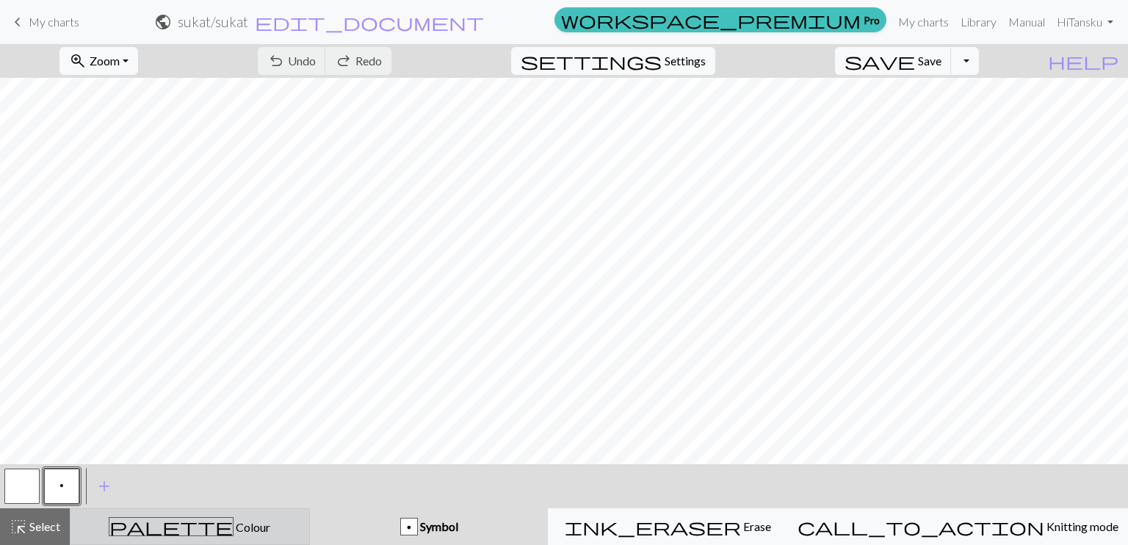
click at [254, 522] on div "palette Colour Colour" at bounding box center [189, 526] width 221 height 19
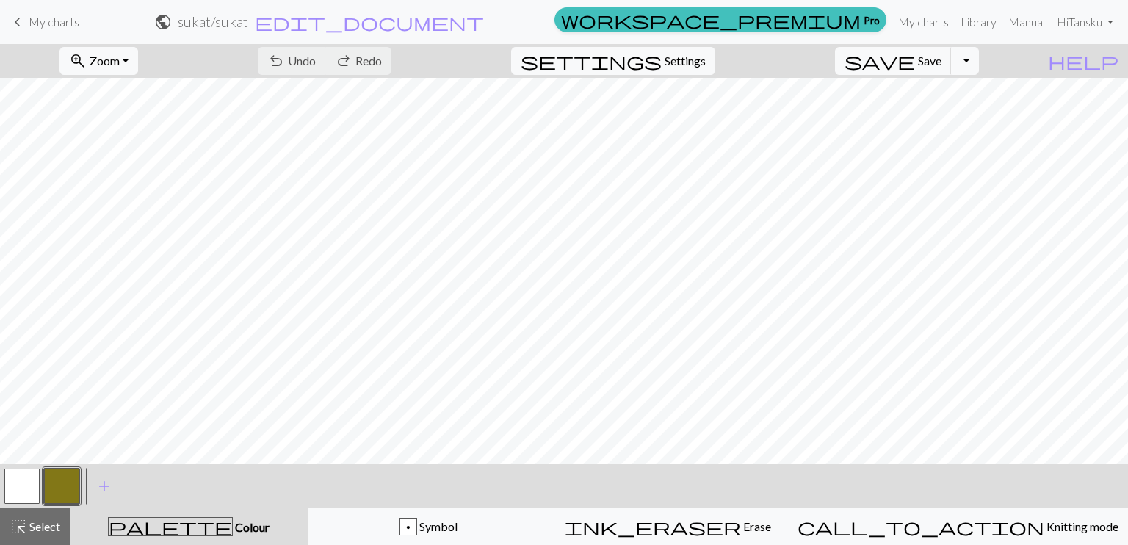
click at [65, 477] on button "button" at bounding box center [61, 485] width 35 height 35
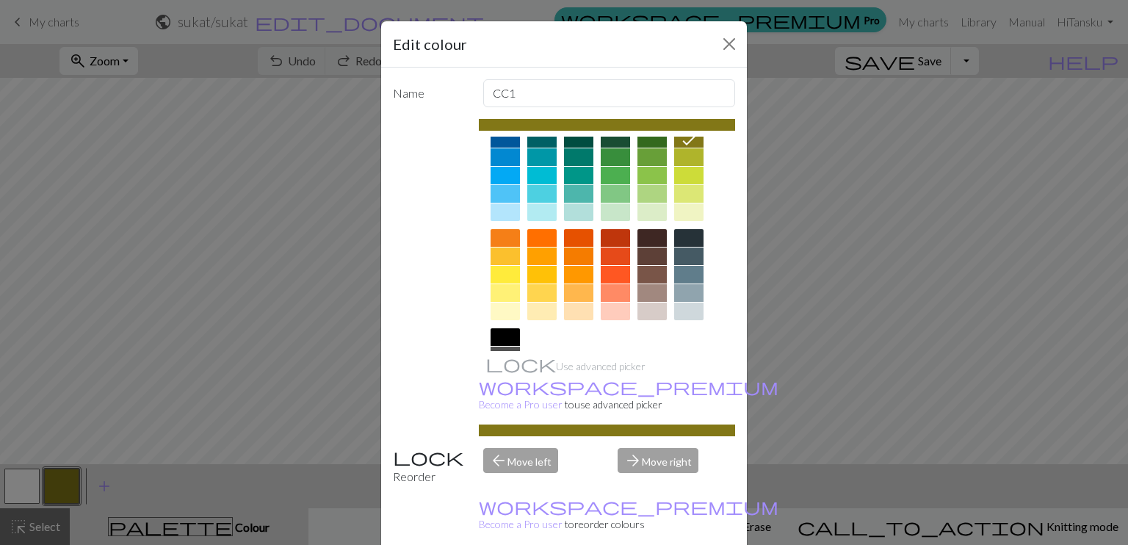
scroll to position [202, 0]
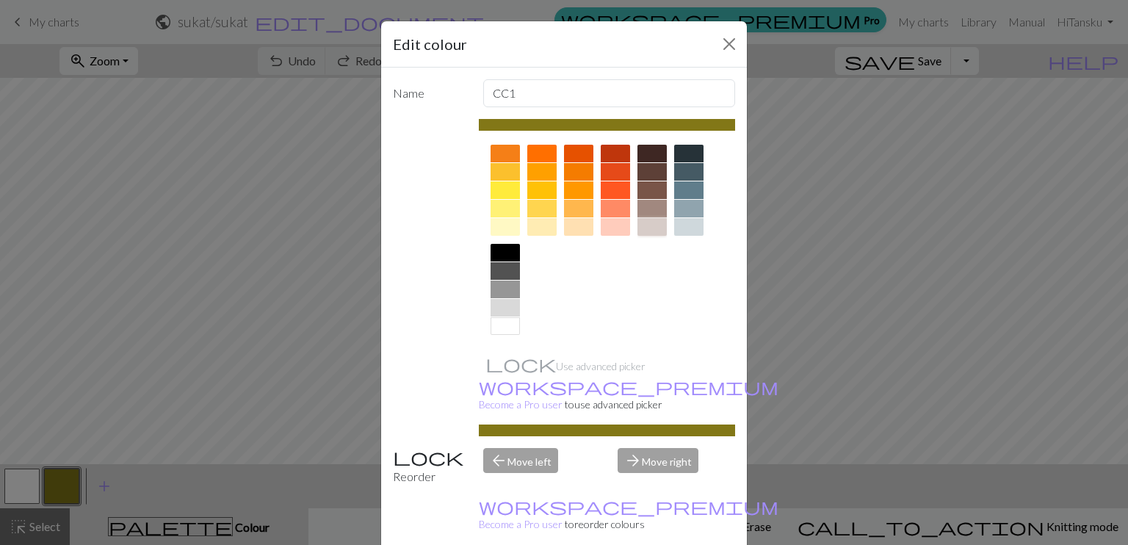
click at [640, 225] on div at bounding box center [651, 227] width 29 height 18
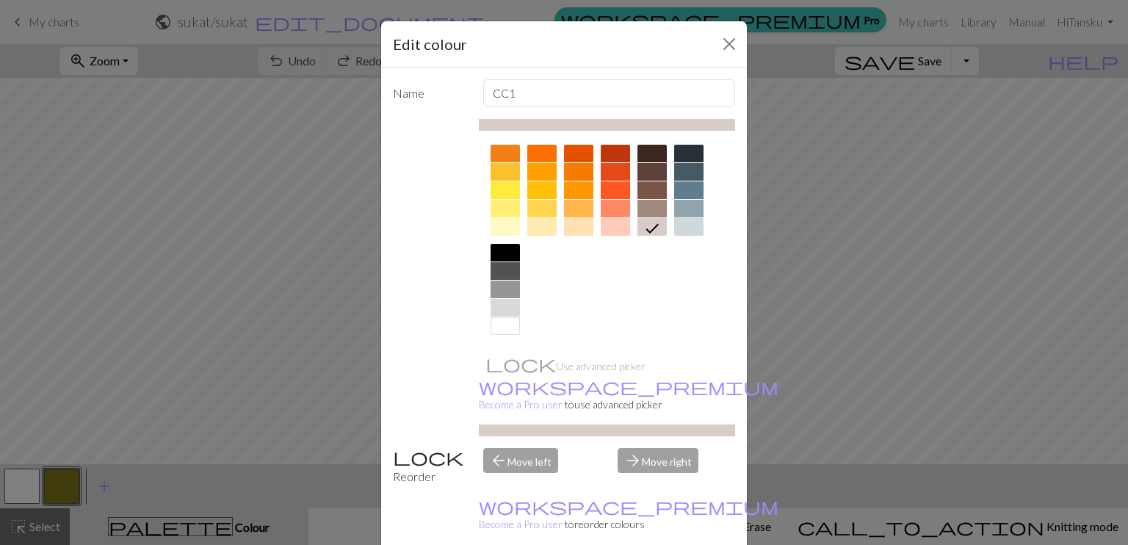
click at [12, 493] on div "Edit colour Name CC1 Use advanced picker workspace_premium Become a Pro user to…" at bounding box center [564, 272] width 1128 height 545
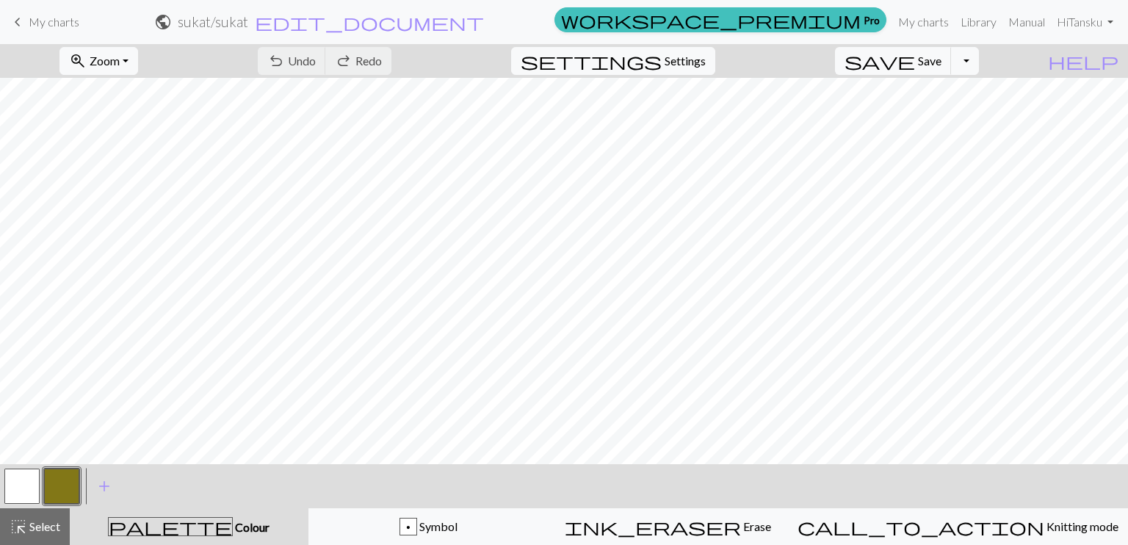
click at [26, 481] on button "button" at bounding box center [21, 485] width 35 height 35
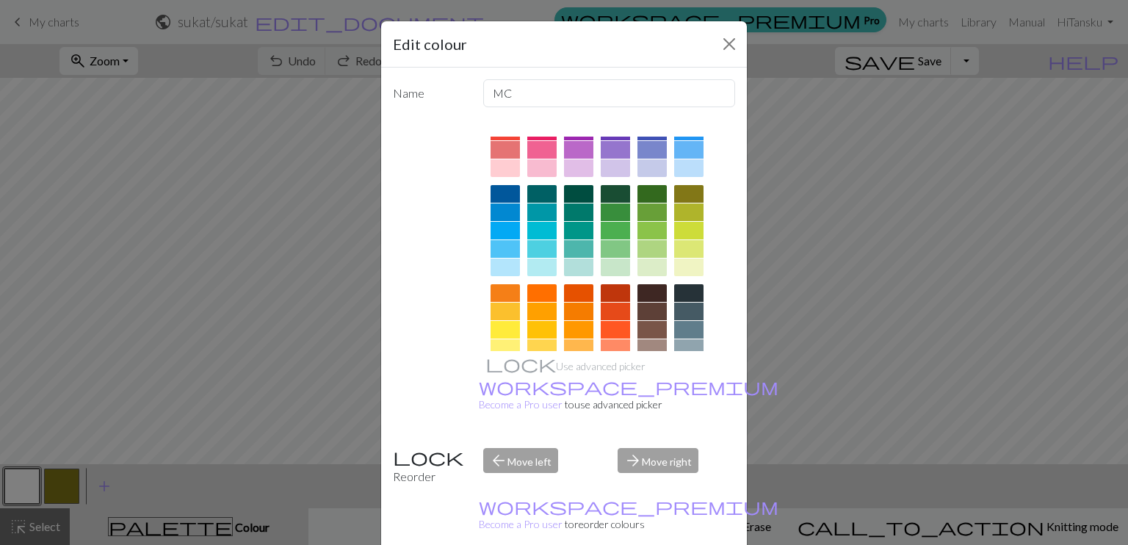
scroll to position [55, 0]
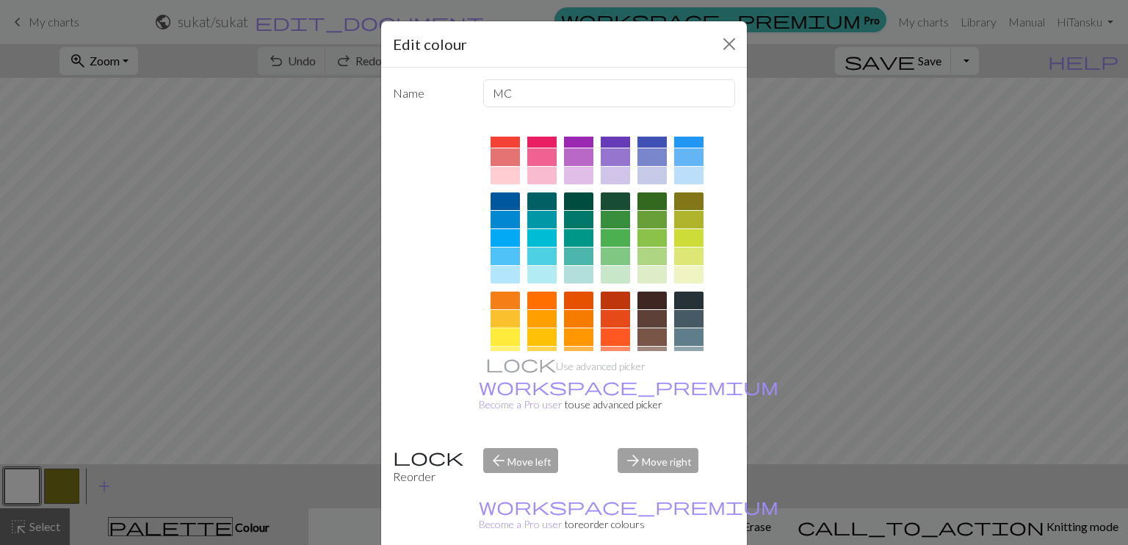
click at [499, 332] on div at bounding box center [504, 337] width 29 height 18
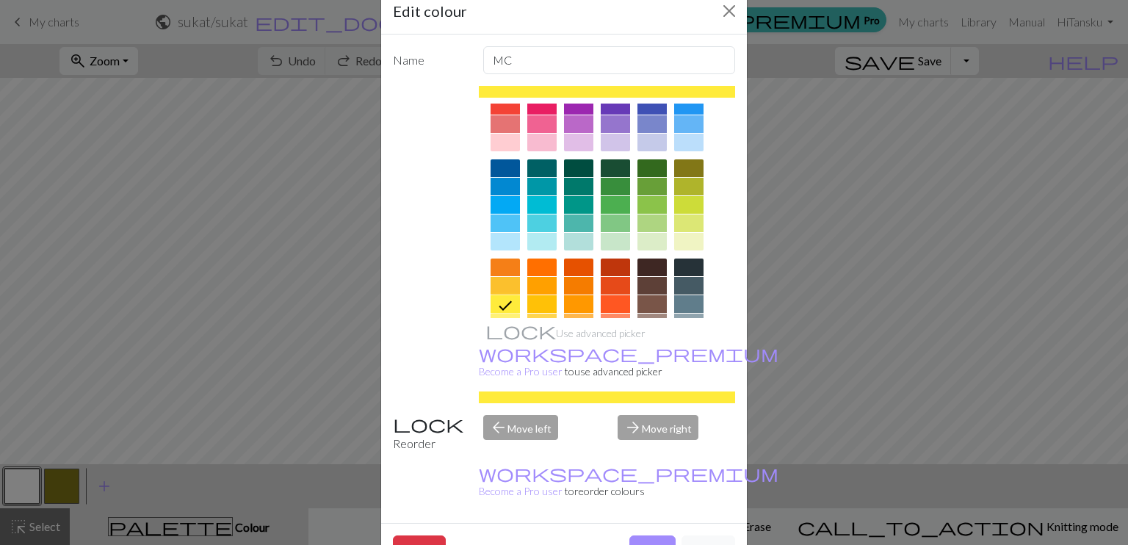
scroll to position [35, 0]
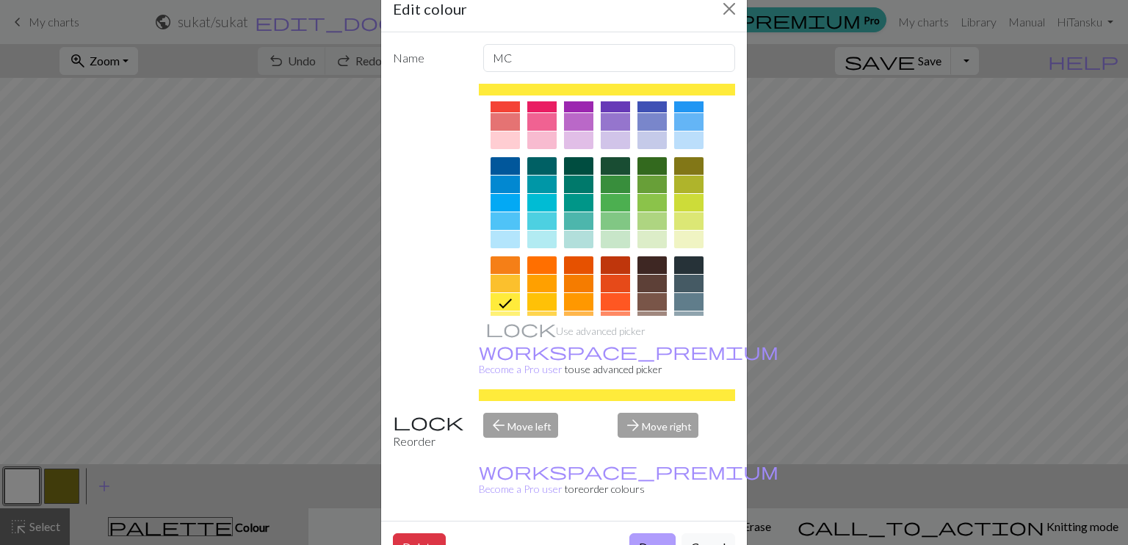
click at [645, 533] on button "Done" at bounding box center [652, 547] width 46 height 28
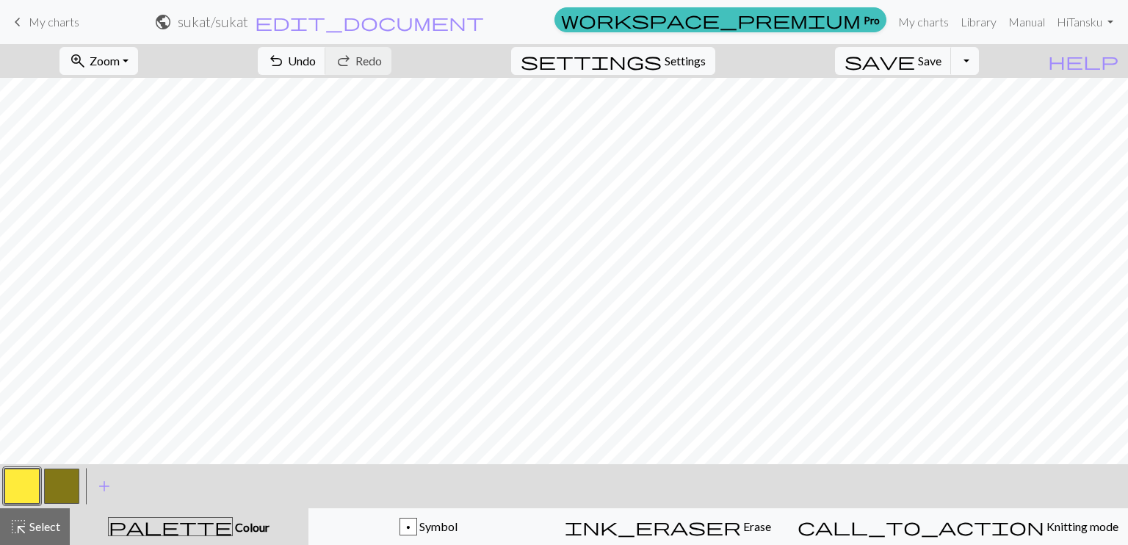
click at [57, 485] on button "button" at bounding box center [61, 485] width 35 height 35
click at [57, 485] on div "Edit colour Name CC1 Use advanced picker workspace_premium Become a Pro user to…" at bounding box center [564, 272] width 1128 height 545
click at [61, 489] on button "button" at bounding box center [61, 485] width 35 height 35
click at [61, 489] on div "Edit colour Name CC1 Use advanced picker workspace_premium Become a Pro user to…" at bounding box center [564, 272] width 1128 height 545
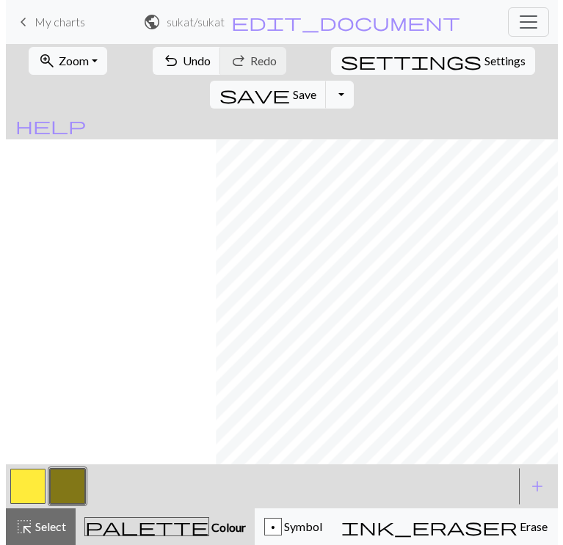
scroll to position [130, 210]
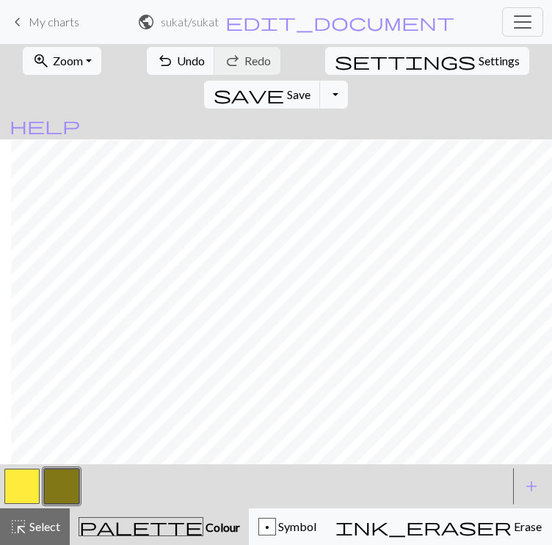
click at [79, 494] on button "button" at bounding box center [61, 486] width 35 height 35
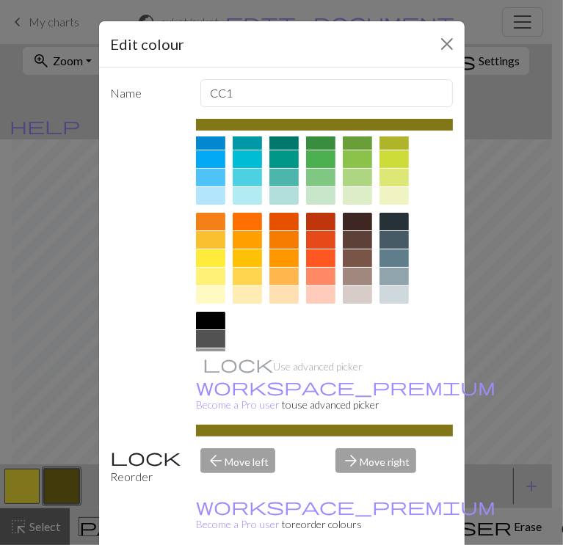
scroll to position [147, 0]
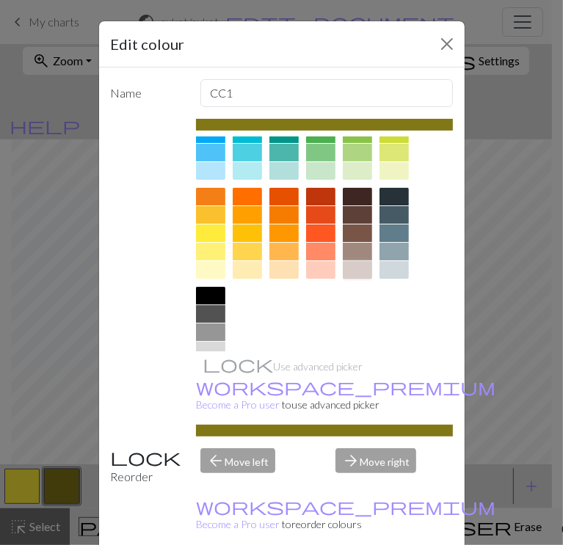
click at [357, 279] on div at bounding box center [357, 270] width 29 height 18
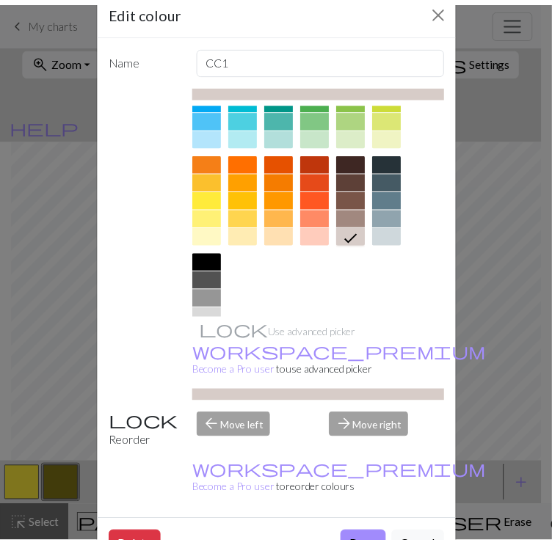
scroll to position [35, 0]
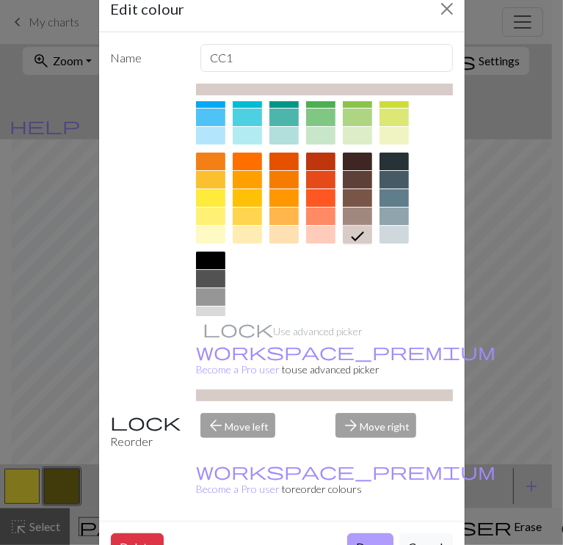
click at [358, 534] on button "Done" at bounding box center [370, 548] width 46 height 28
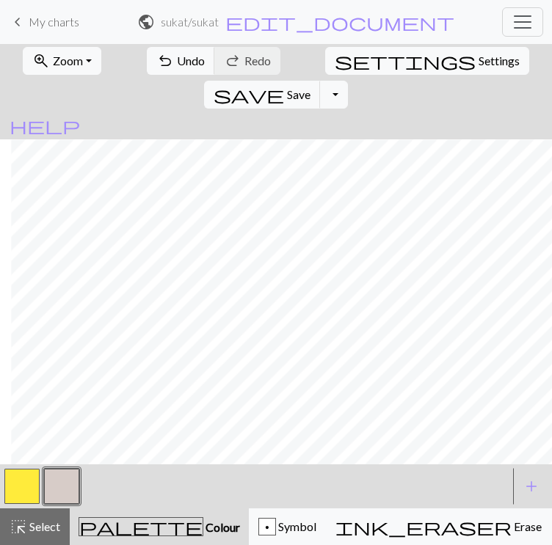
scroll to position [130, 210]
click at [80, 59] on button "zoom_in Zoom Zoom" at bounding box center [62, 61] width 79 height 28
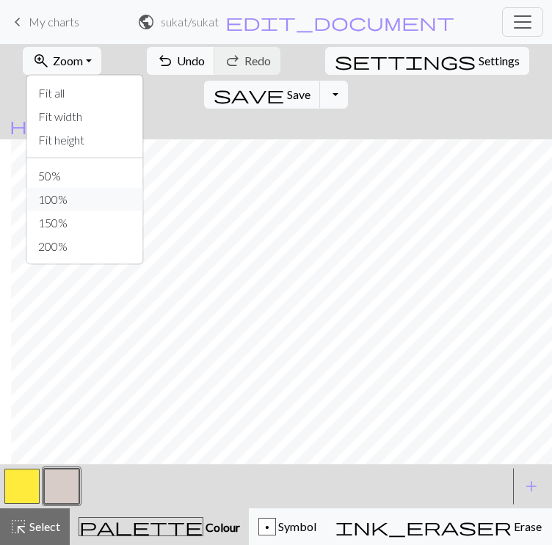
click at [69, 192] on button "100%" at bounding box center [84, 199] width 116 height 23
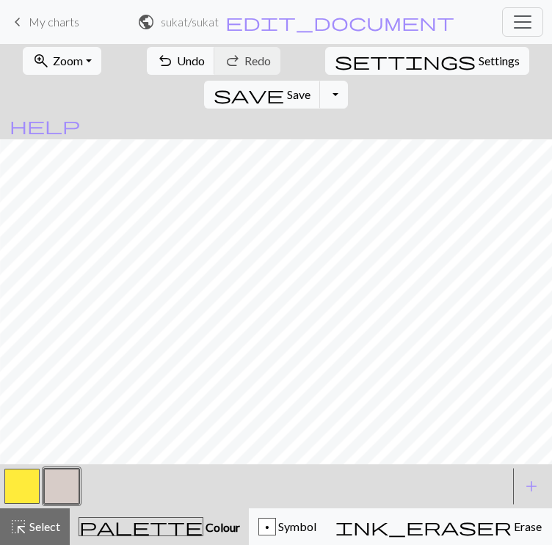
scroll to position [600, 228]
click at [177, 54] on span "Undo" at bounding box center [191, 61] width 28 height 14
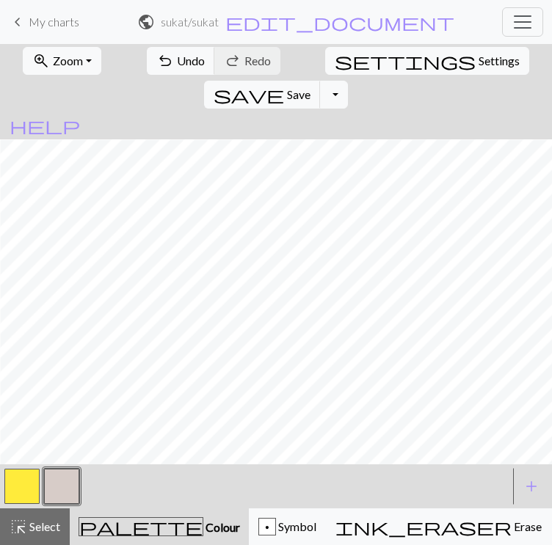
scroll to position [600, 573]
click at [311, 87] on span "Save" at bounding box center [298, 94] width 23 height 14
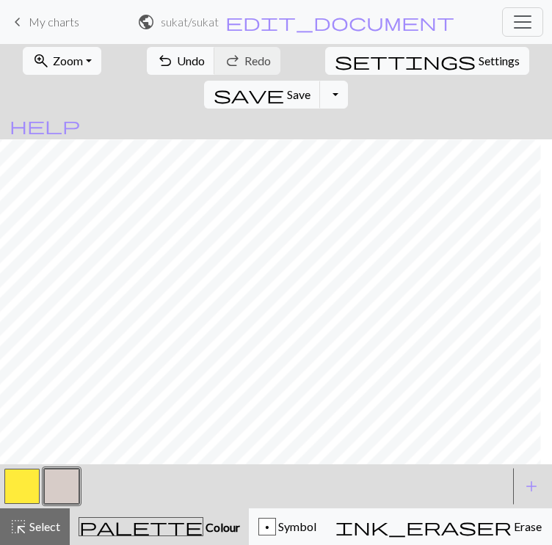
scroll to position [600, 355]
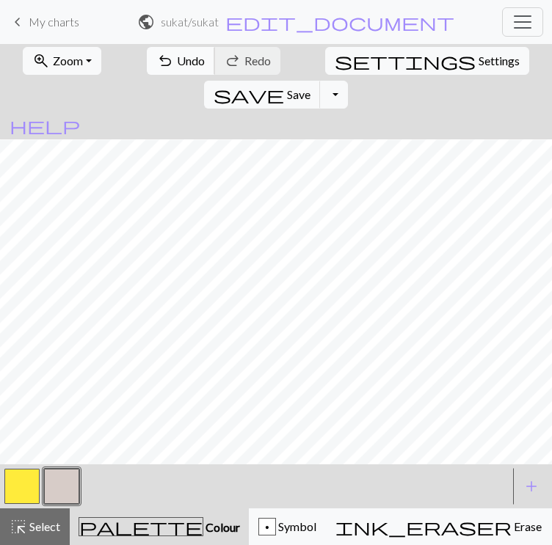
click at [156, 56] on span "undo" at bounding box center [165, 61] width 18 height 21
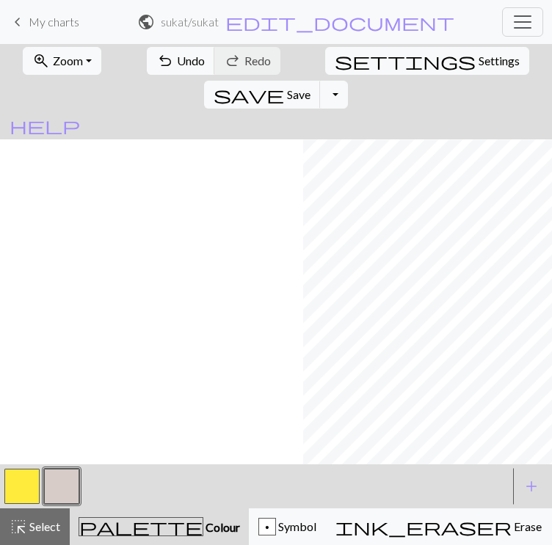
scroll to position [600, 925]
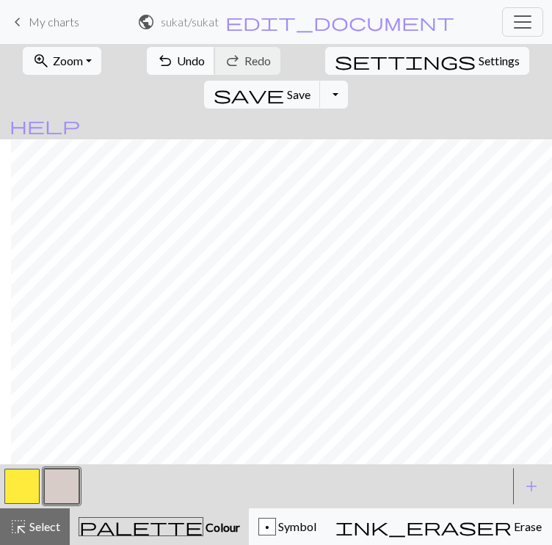
click at [177, 58] on span "Undo" at bounding box center [191, 61] width 28 height 14
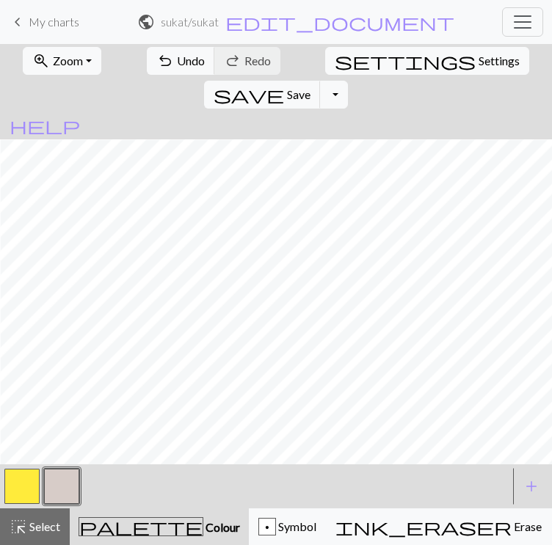
scroll to position [600, 866]
click at [479, 58] on span "Settings" at bounding box center [499, 61] width 41 height 18
select select "aran"
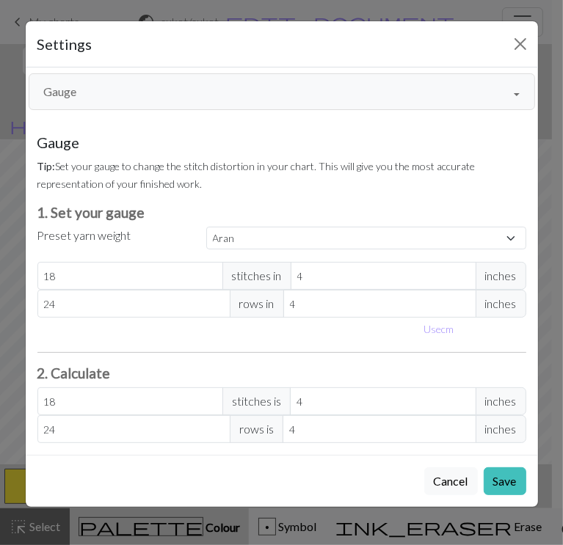
click at [508, 87] on button "Gauge" at bounding box center [282, 91] width 507 height 37
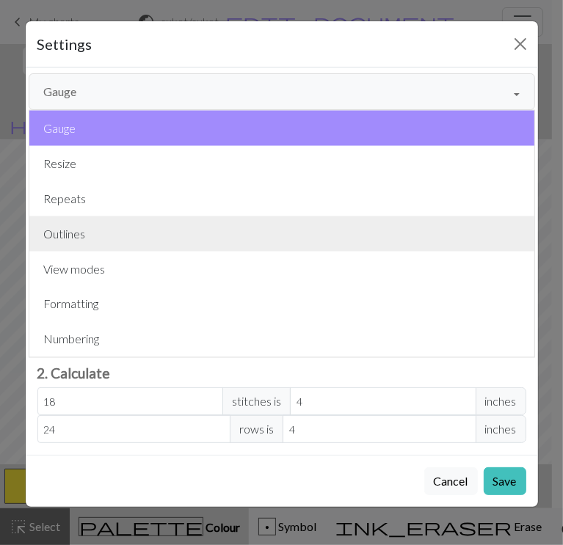
click at [277, 231] on button "Outlines" at bounding box center [281, 234] width 505 height 35
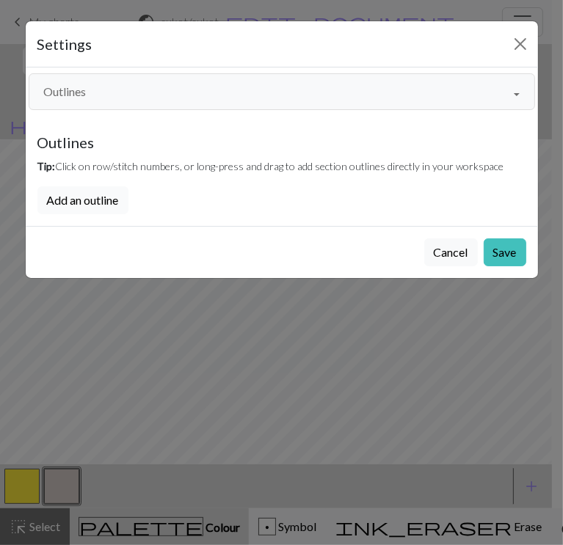
click at [71, 200] on button "Add an outline" at bounding box center [82, 200] width 91 height 28
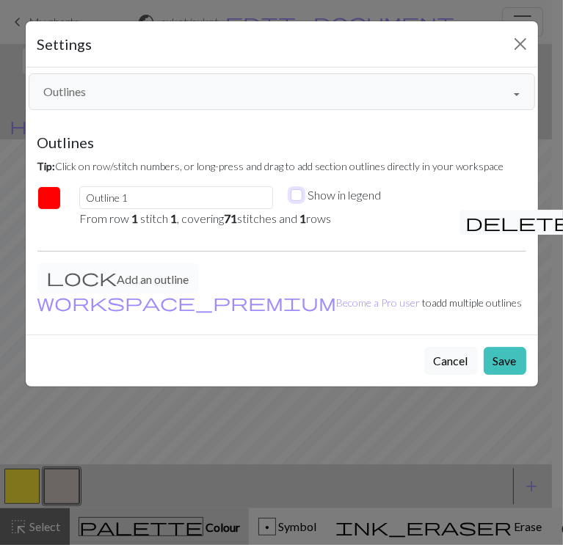
click at [297, 192] on input "Show in legend" at bounding box center [297, 195] width 12 height 12
checkbox input "true"
click at [515, 363] on button "Save" at bounding box center [505, 361] width 43 height 28
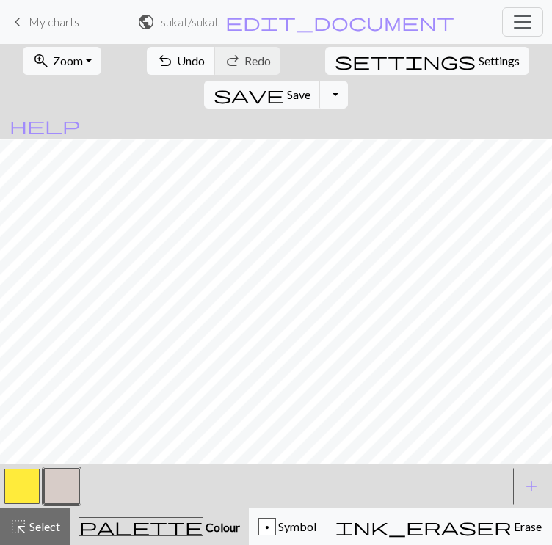
click at [177, 58] on span "Undo" at bounding box center [191, 61] width 28 height 14
